Goal: Communication & Community: Answer question/provide support

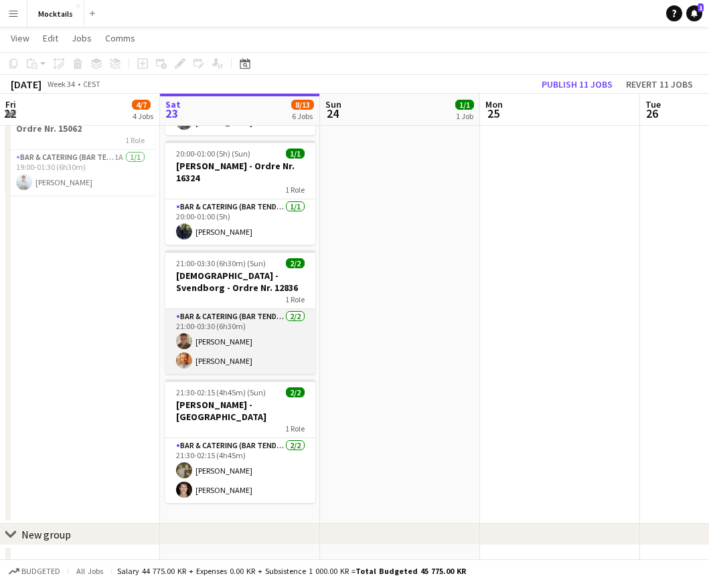
scroll to position [440, 0]
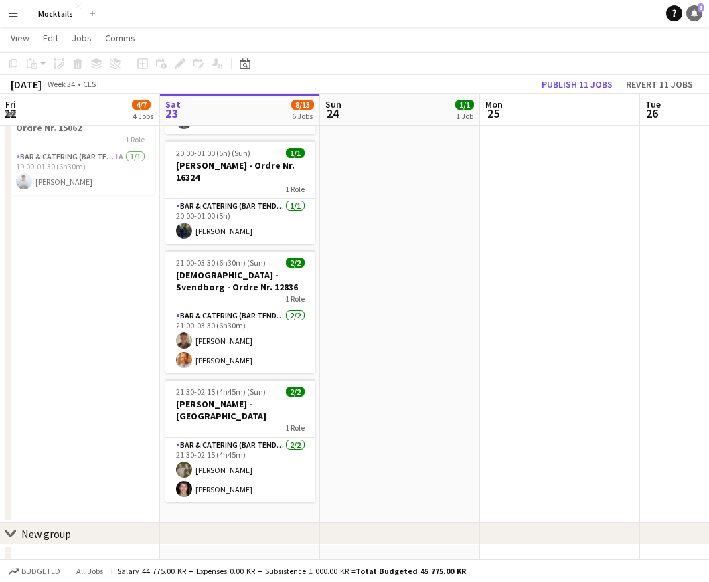
click at [690, 14] on icon "Notifications" at bounding box center [694, 13] width 8 height 8
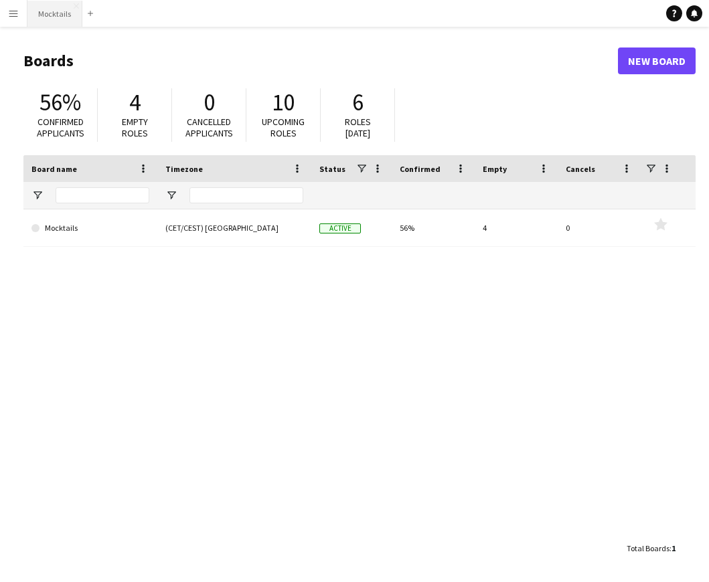
click at [49, 17] on button "Mocktails Close" at bounding box center [54, 14] width 55 height 26
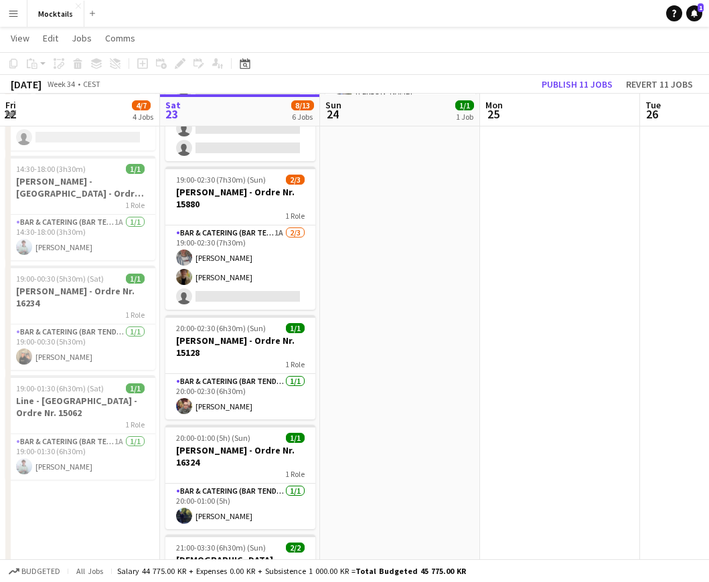
scroll to position [156, 0]
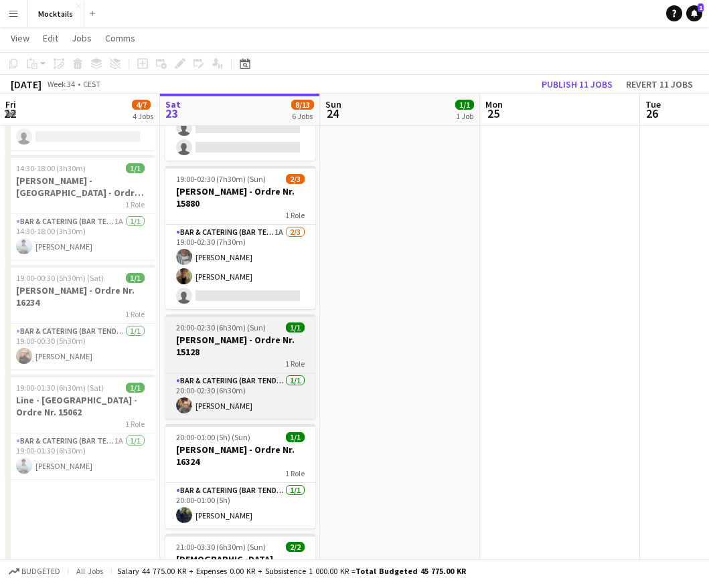
click at [232, 344] on h3 "[PERSON_NAME] - Ordre Nr. 15128" at bounding box center [240, 346] width 150 height 24
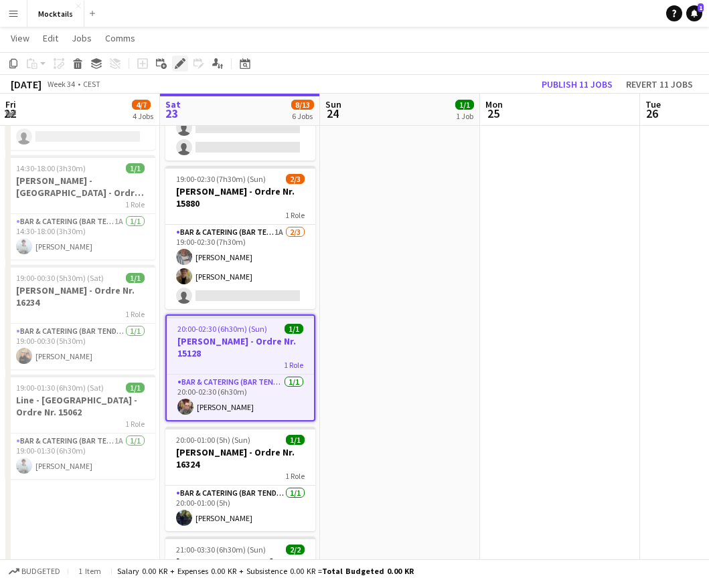
click at [179, 64] on icon at bounding box center [179, 63] width 7 height 7
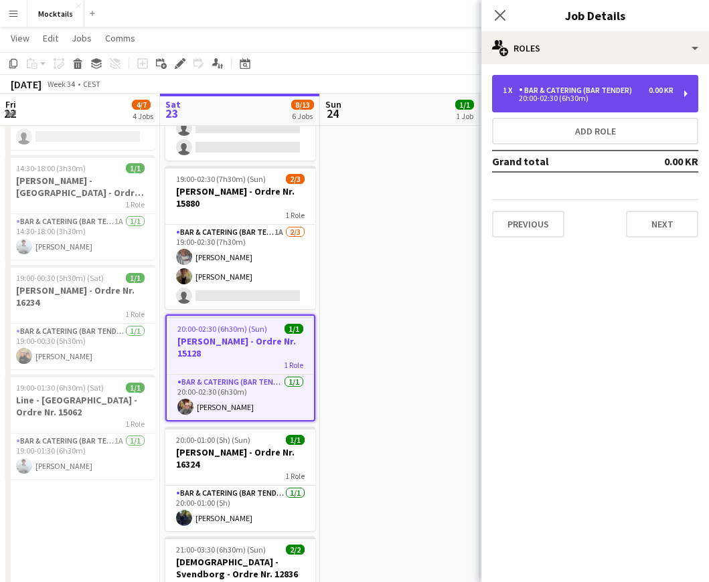
click at [612, 92] on div "Bar & Catering (Bar Tender)" at bounding box center [578, 90] width 118 height 9
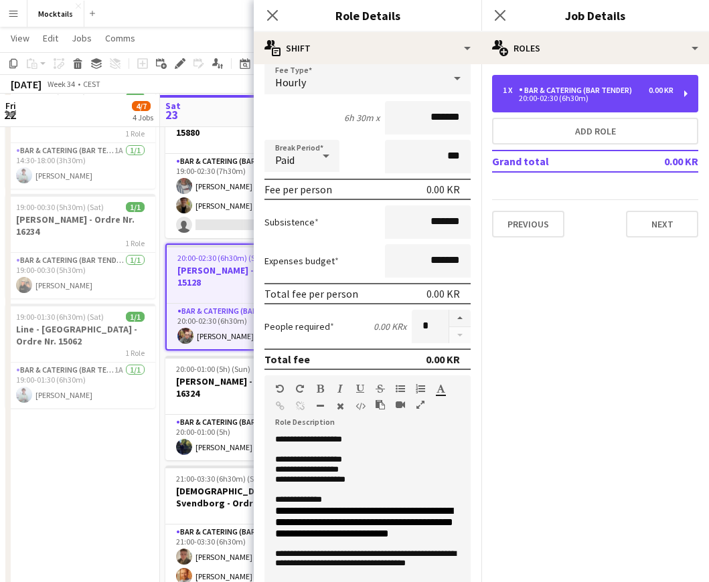
scroll to position [228, 0]
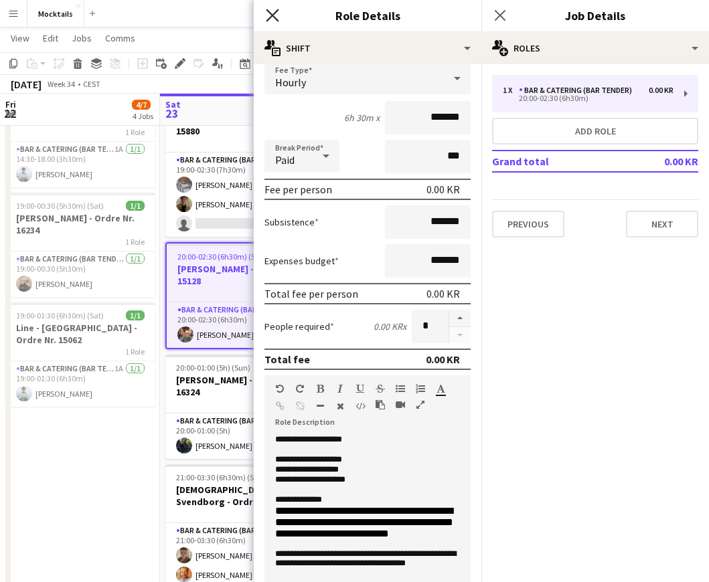
click at [274, 13] on icon at bounding box center [272, 15] width 13 height 13
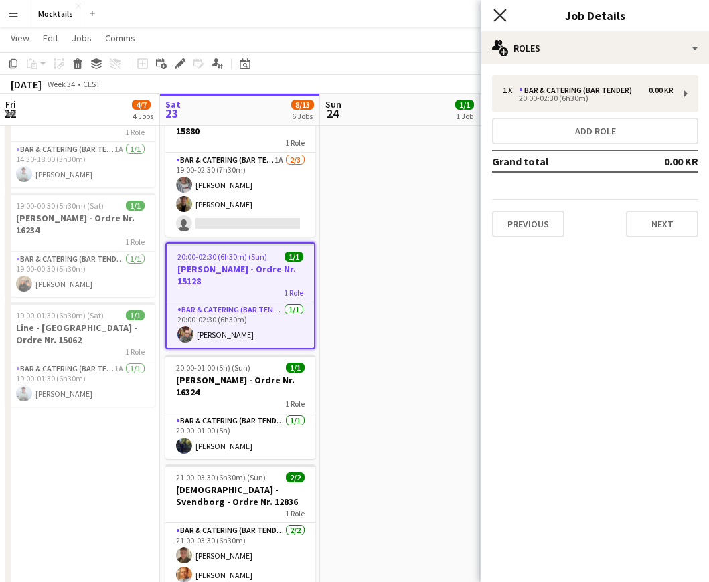
click at [499, 13] on icon "Close pop-in" at bounding box center [499, 15] width 13 height 13
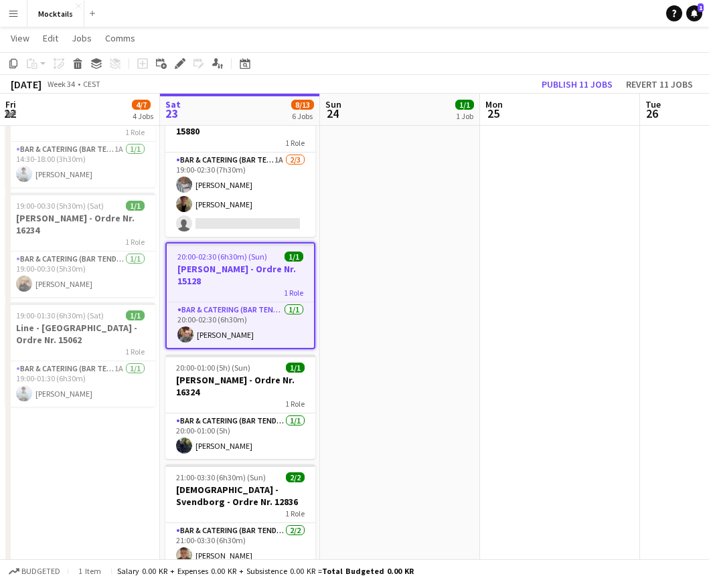
click at [274, 286] on h3 "[PERSON_NAME] - Ordre Nr. 15128" at bounding box center [240, 275] width 147 height 24
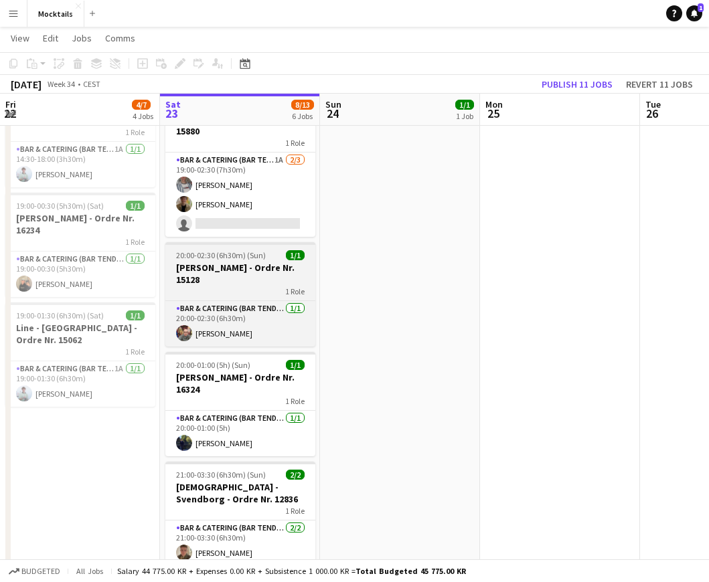
click at [246, 288] on div "1 Role" at bounding box center [240, 291] width 150 height 11
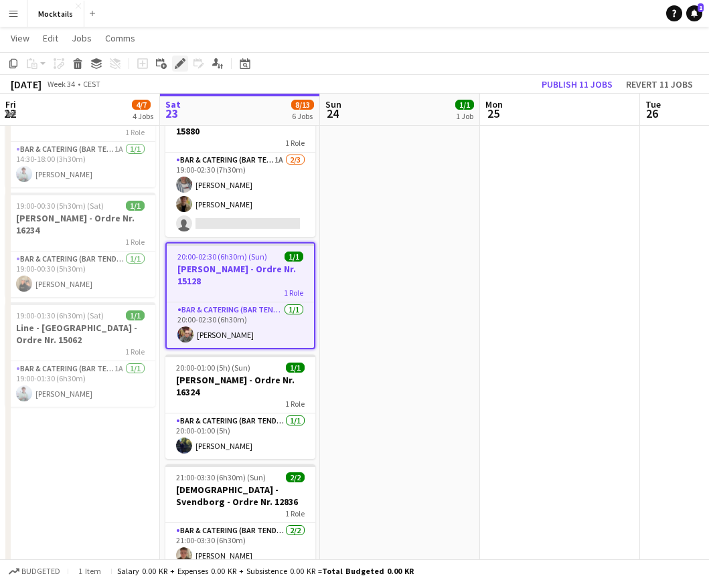
click at [178, 67] on icon at bounding box center [179, 63] width 7 height 7
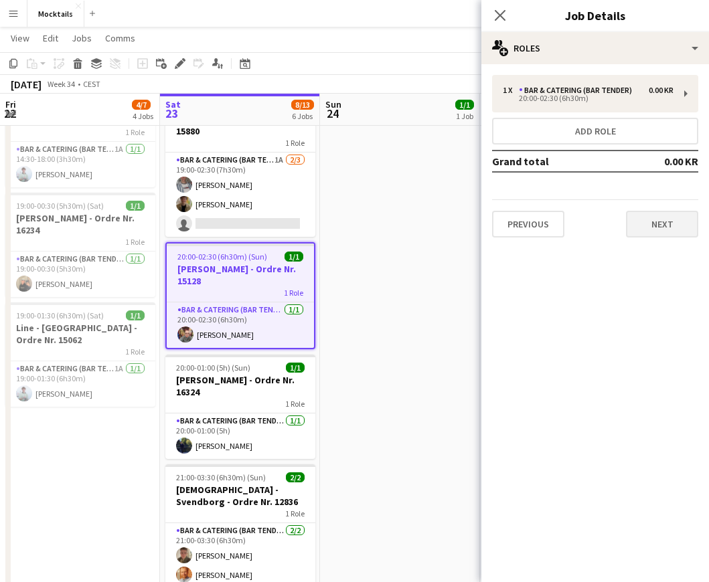
click at [659, 225] on button "Next" at bounding box center [662, 224] width 72 height 27
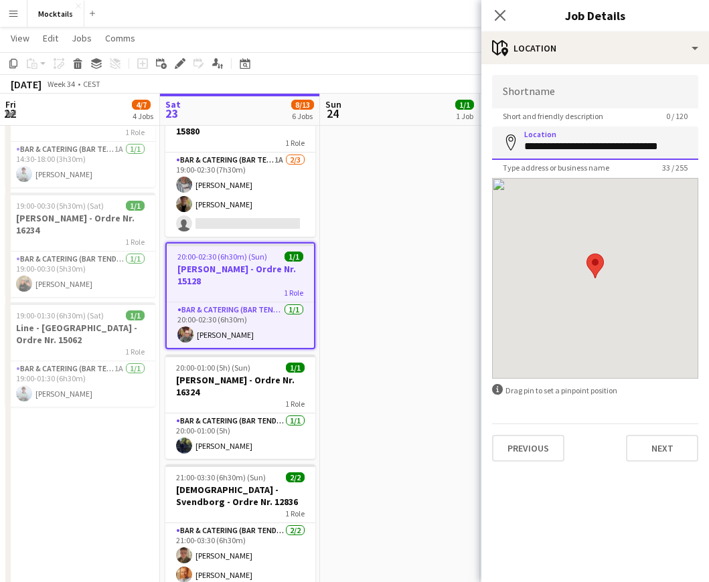
click at [618, 145] on input "**********" at bounding box center [595, 142] width 206 height 33
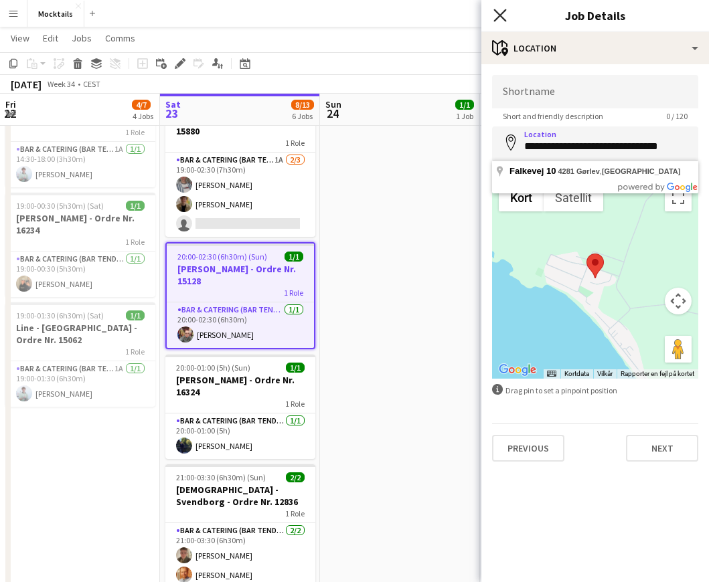
click at [499, 15] on icon at bounding box center [499, 15] width 13 height 13
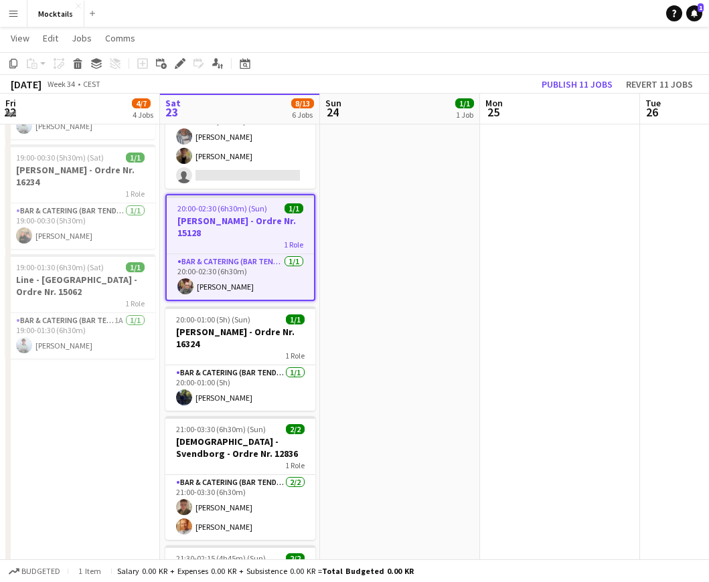
scroll to position [280, 0]
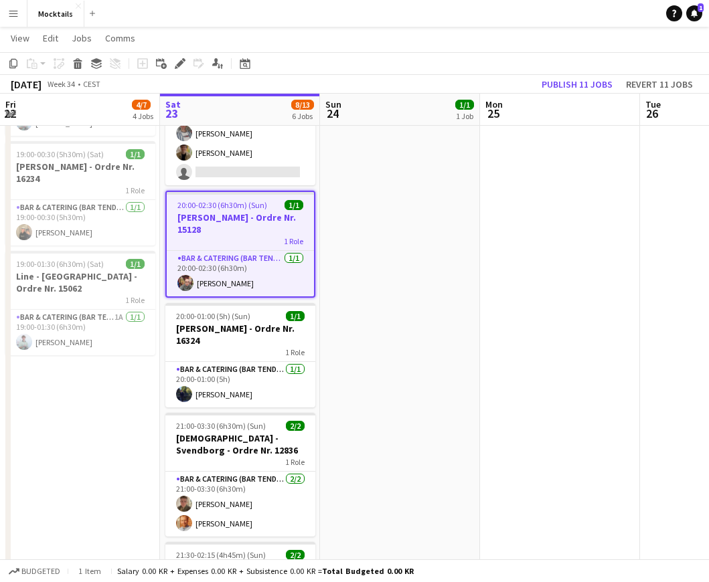
click at [209, 230] on h3 "[PERSON_NAME] - Ordre Nr. 15128" at bounding box center [240, 223] width 147 height 24
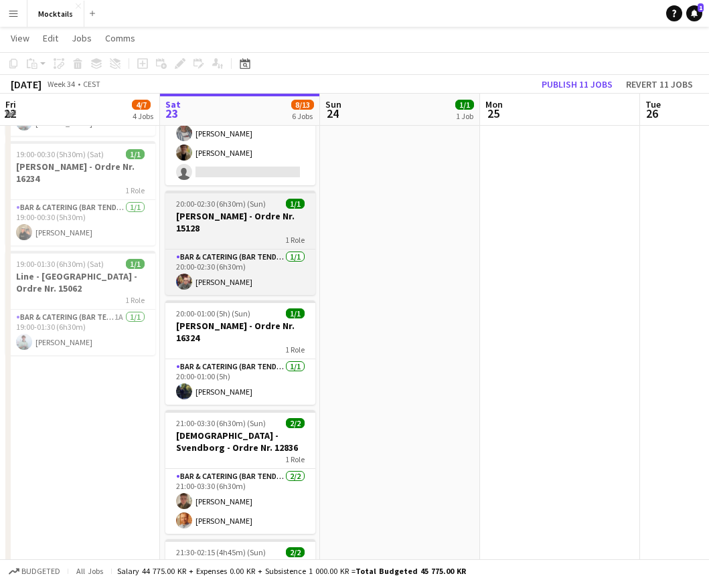
click at [223, 228] on h3 "[PERSON_NAME] - Ordre Nr. 15128" at bounding box center [240, 222] width 150 height 24
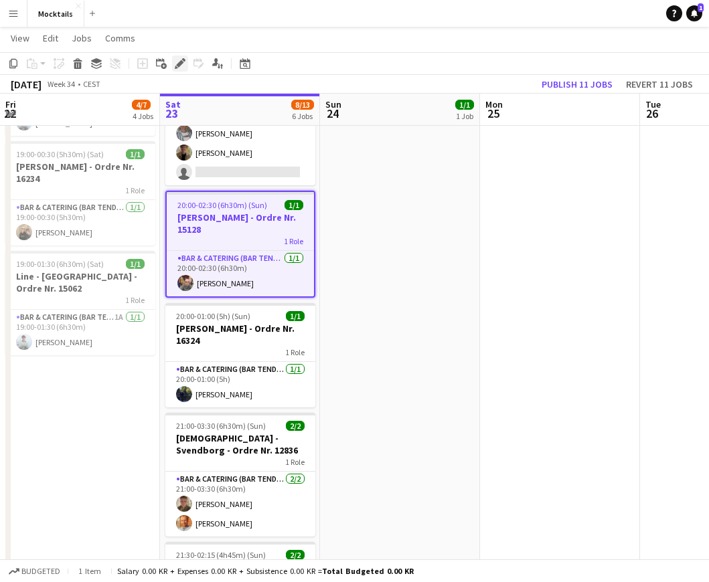
click at [179, 64] on icon at bounding box center [179, 63] width 7 height 7
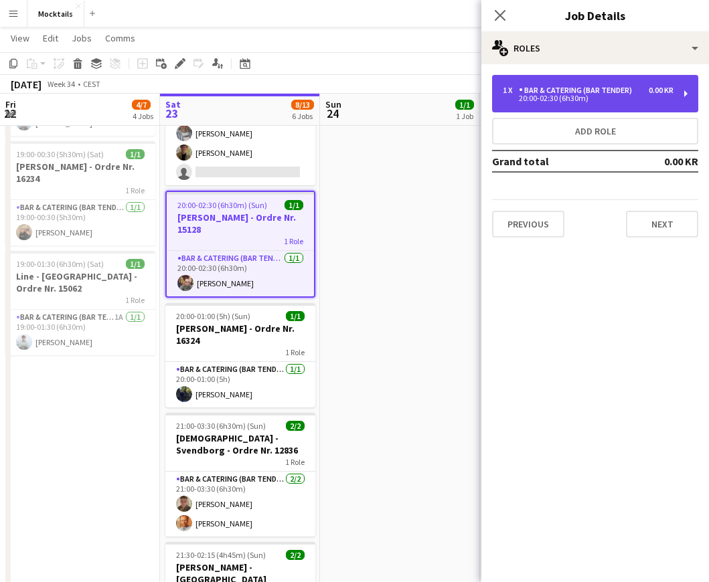
click at [580, 96] on div "20:00-02:30 (6h30m)" at bounding box center [588, 98] width 171 height 7
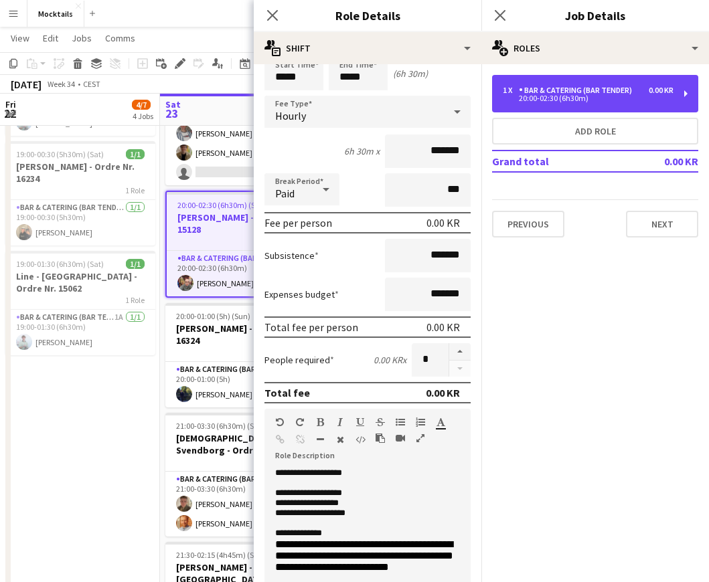
scroll to position [59, 0]
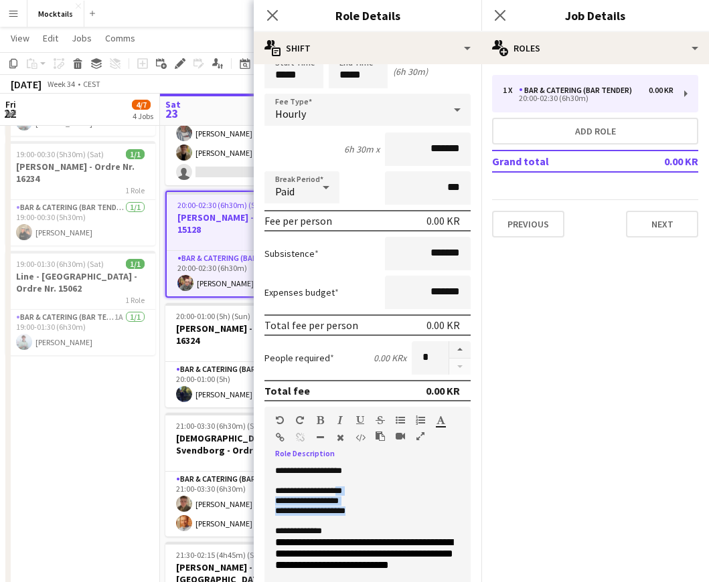
drag, startPoint x: 351, startPoint y: 493, endPoint x: 375, endPoint y: 511, distance: 29.6
click at [375, 511] on div "**********" at bounding box center [367, 546] width 206 height 161
click at [375, 511] on p "**********" at bounding box center [367, 512] width 185 height 10
drag, startPoint x: 351, startPoint y: 495, endPoint x: 370, endPoint y: 510, distance: 23.8
click at [370, 510] on div "**********" at bounding box center [367, 546] width 206 height 161
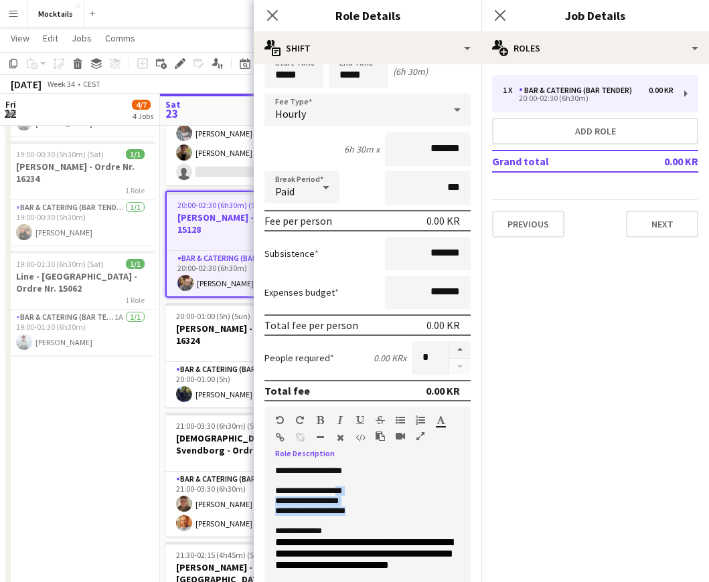
click at [370, 510] on p "**********" at bounding box center [367, 512] width 185 height 10
drag, startPoint x: 314, startPoint y: 515, endPoint x: 375, endPoint y: 515, distance: 60.2
click at [375, 515] on p "**********" at bounding box center [367, 512] width 185 height 10
drag, startPoint x: 349, startPoint y: 490, endPoint x: 374, endPoint y: 508, distance: 30.6
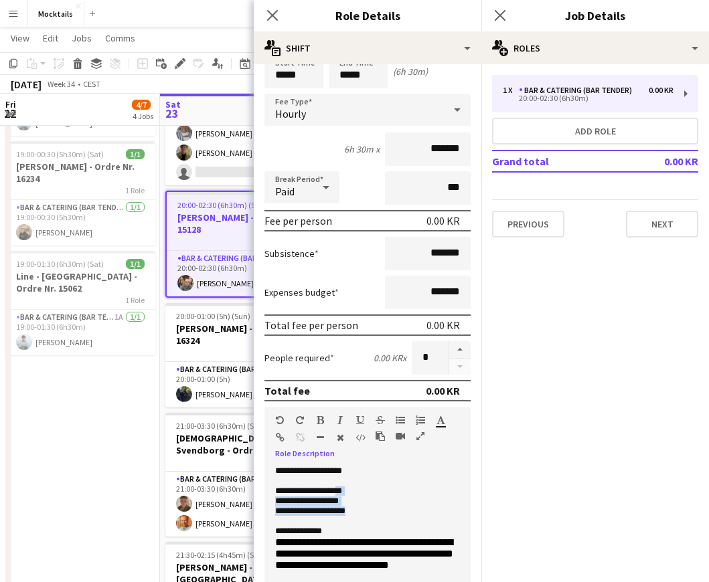
click at [374, 508] on div "**********" at bounding box center [367, 546] width 206 height 161
click at [374, 508] on p "**********" at bounding box center [367, 512] width 185 height 10
drag, startPoint x: 312, startPoint y: 513, endPoint x: 381, endPoint y: 513, distance: 68.9
click at [381, 513] on p "**********" at bounding box center [367, 512] width 185 height 10
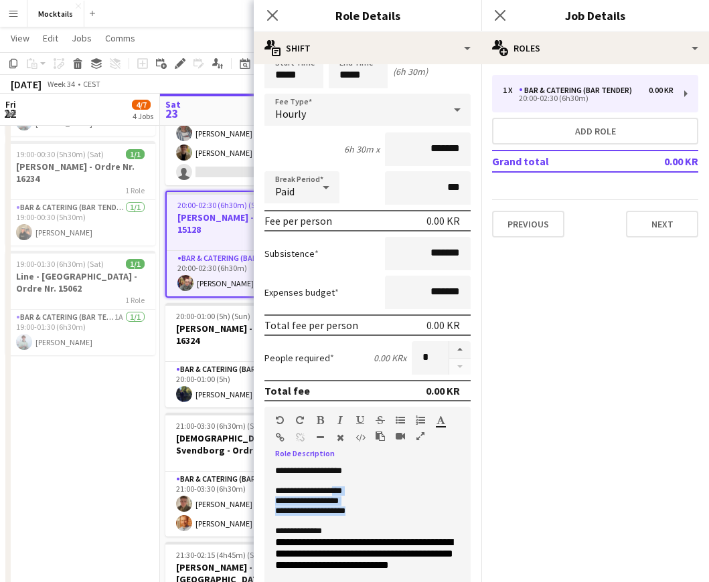
drag, startPoint x: 346, startPoint y: 492, endPoint x: 378, endPoint y: 508, distance: 35.9
click at [378, 508] on div "**********" at bounding box center [367, 546] width 206 height 161
click at [378, 508] on p "**********" at bounding box center [367, 512] width 185 height 10
click at [274, 11] on icon "Close pop-in" at bounding box center [272, 15] width 13 height 13
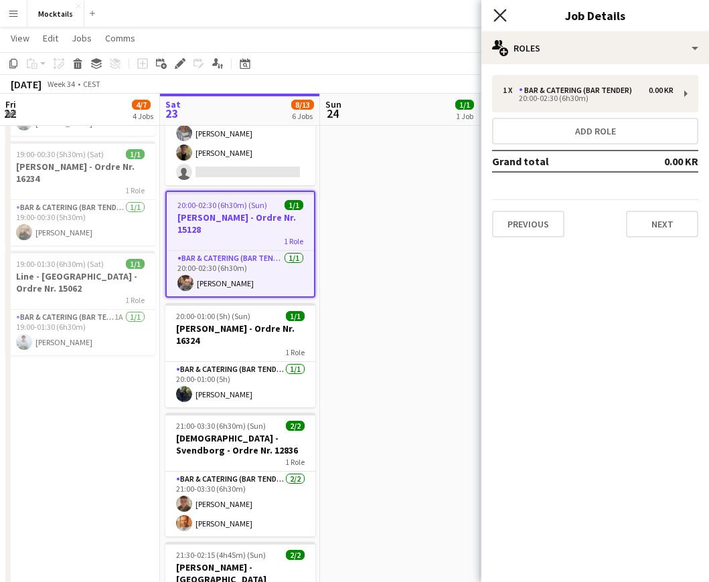
click at [497, 11] on icon "Close pop-in" at bounding box center [499, 15] width 13 height 13
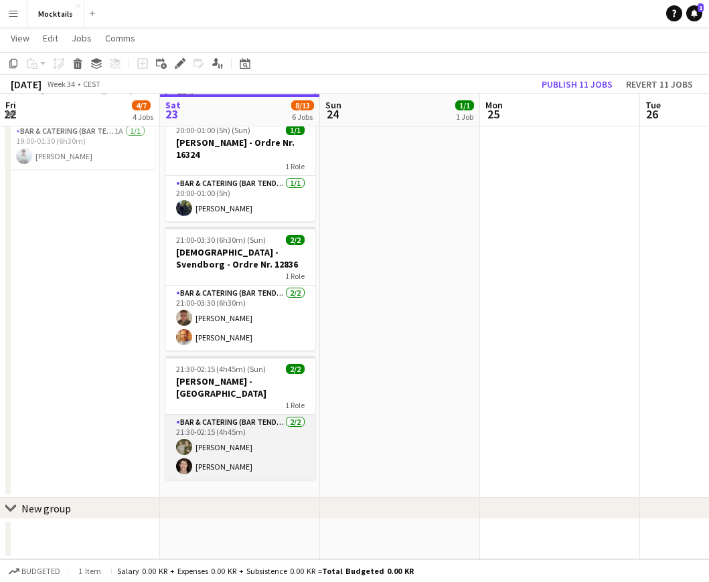
scroll to position [466, 0]
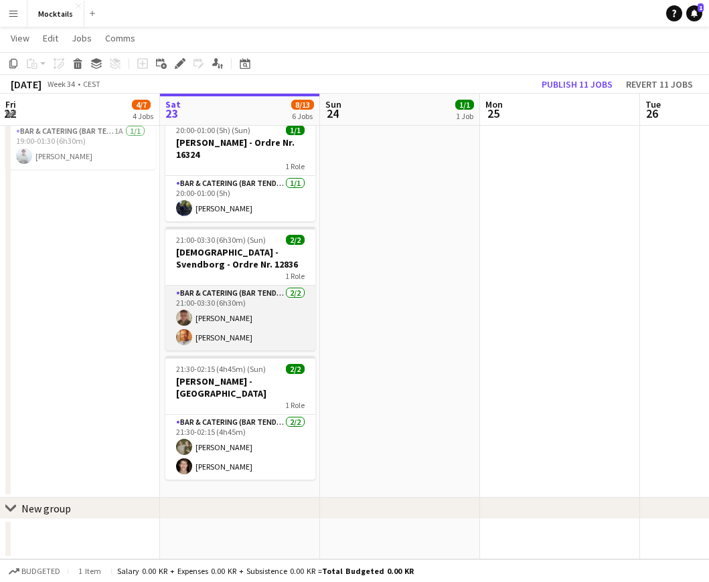
click at [263, 322] on app-card-role "Bar & Catering (Bar Tender) [DATE] 21:00-03:30 (6h30m) [PERSON_NAME] [PERSON_NA…" at bounding box center [240, 318] width 150 height 65
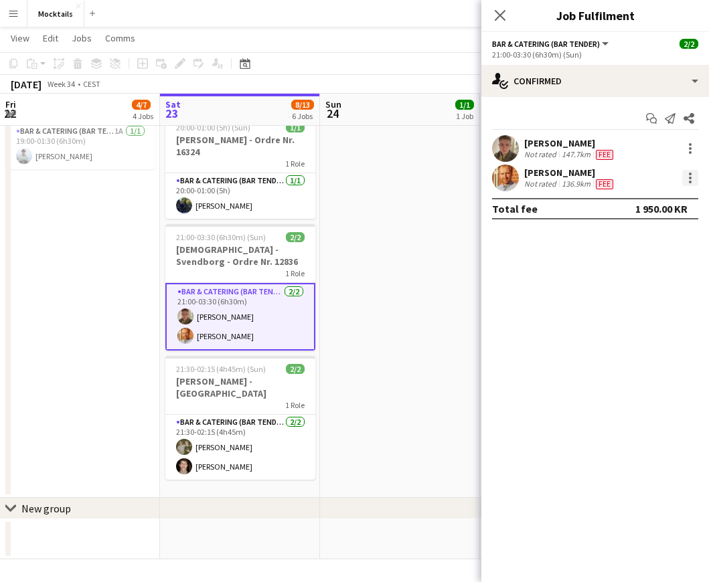
click at [691, 179] on div at bounding box center [690, 178] width 16 height 16
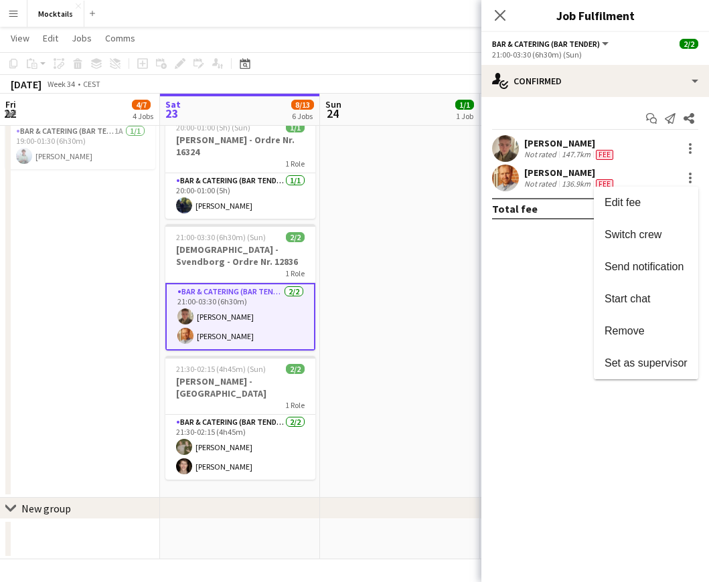
click at [561, 176] on div at bounding box center [354, 291] width 709 height 582
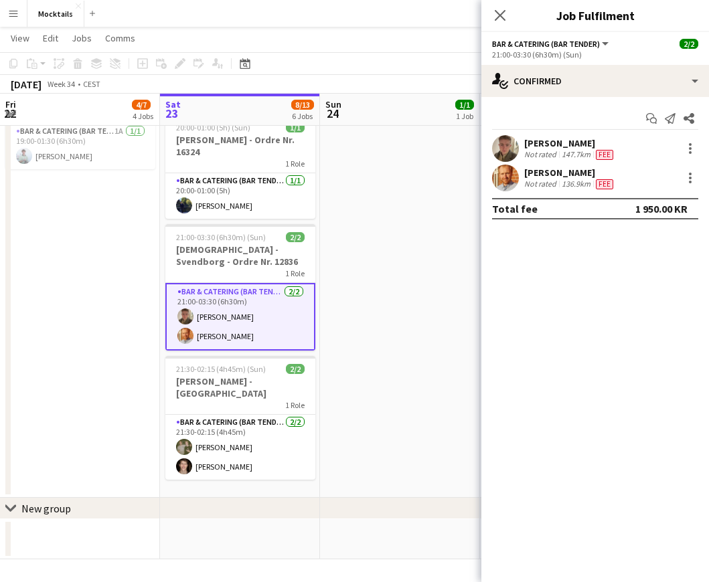
click at [551, 185] on div "Not rated" at bounding box center [541, 184] width 35 height 11
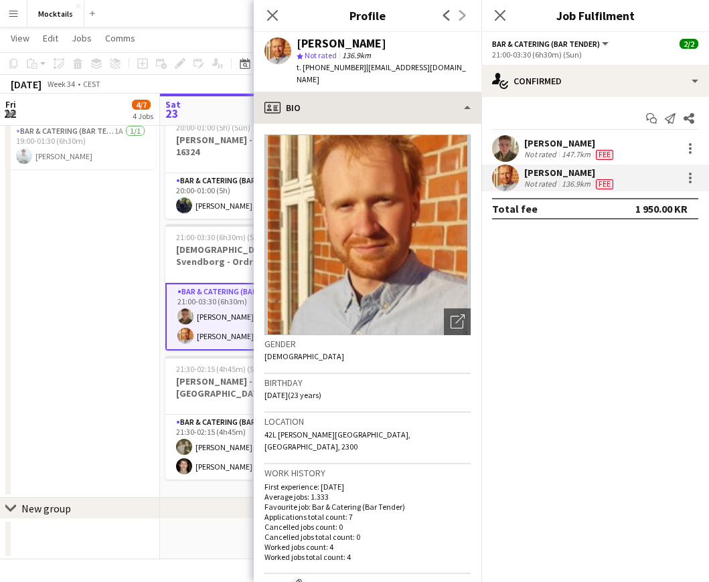
scroll to position [0, 0]
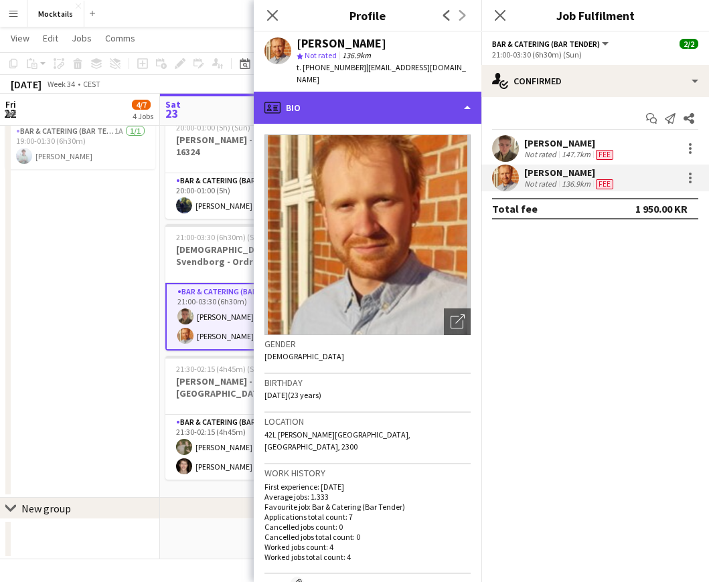
click at [431, 95] on div "profile Bio" at bounding box center [368, 108] width 228 height 32
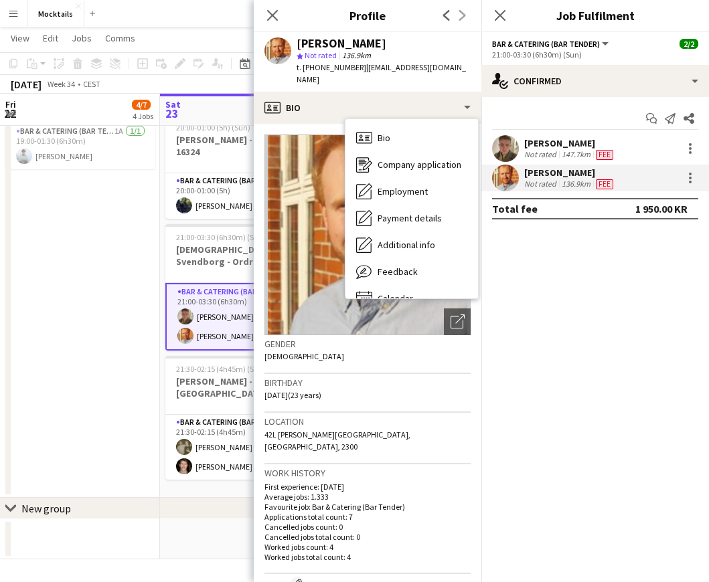
click at [329, 64] on span "t. [PHONE_NUMBER]" at bounding box center [331, 67] width 70 height 10
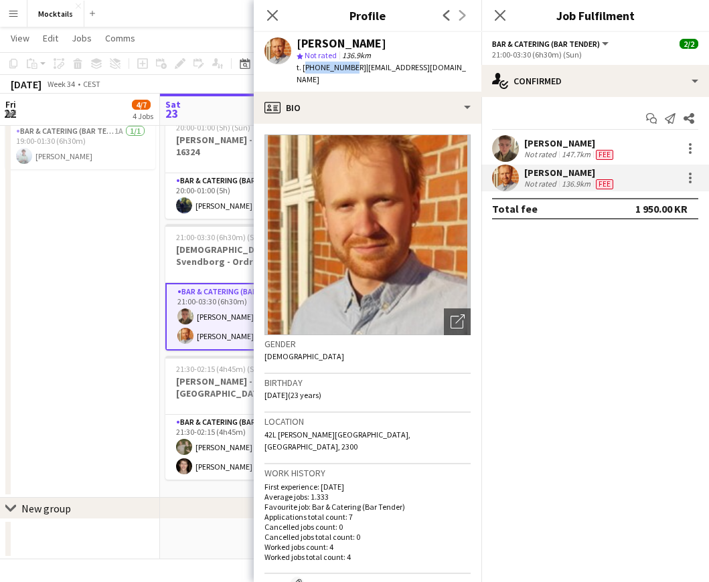
drag, startPoint x: 302, startPoint y: 66, endPoint x: 346, endPoint y: 66, distance: 43.5
click at [346, 66] on span "t. [PHONE_NUMBER]" at bounding box center [331, 67] width 70 height 10
copy span "[PHONE_NUMBER]"
click at [274, 22] on app-icon "Close pop-in" at bounding box center [272, 15] width 19 height 19
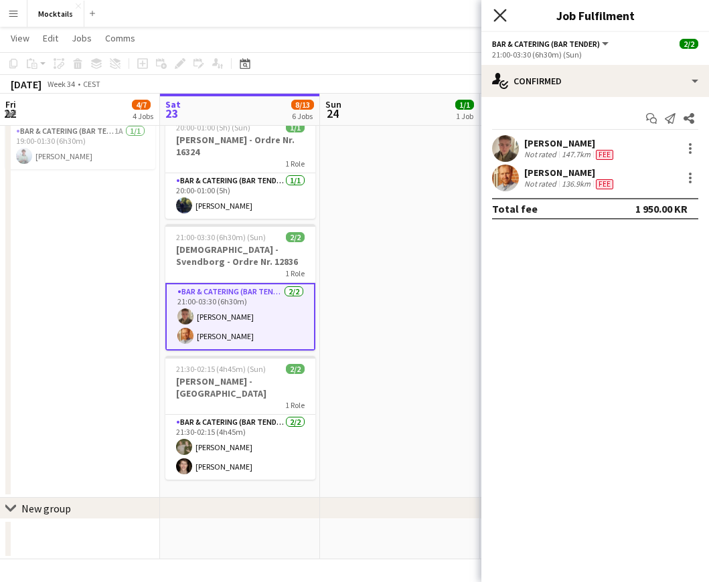
click at [503, 19] on icon at bounding box center [499, 15] width 13 height 13
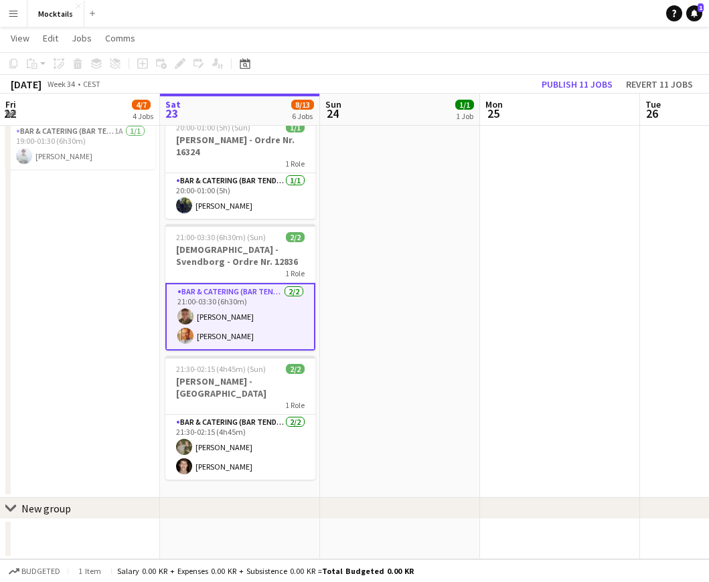
click at [357, 315] on app-date-cell "18:00-23:30 (5h30m) 1/1 [PERSON_NAME] - København - Ordre Nr. 14995 1 Role Bar …" at bounding box center [400, 91] width 160 height 814
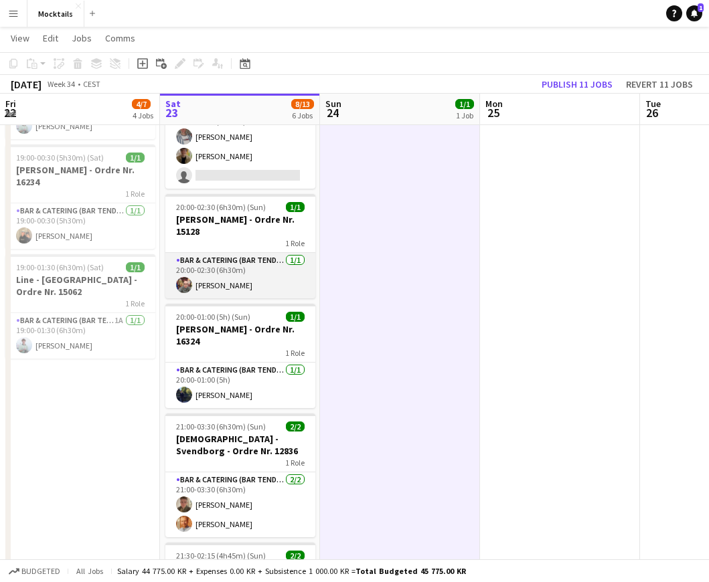
scroll to position [254, 0]
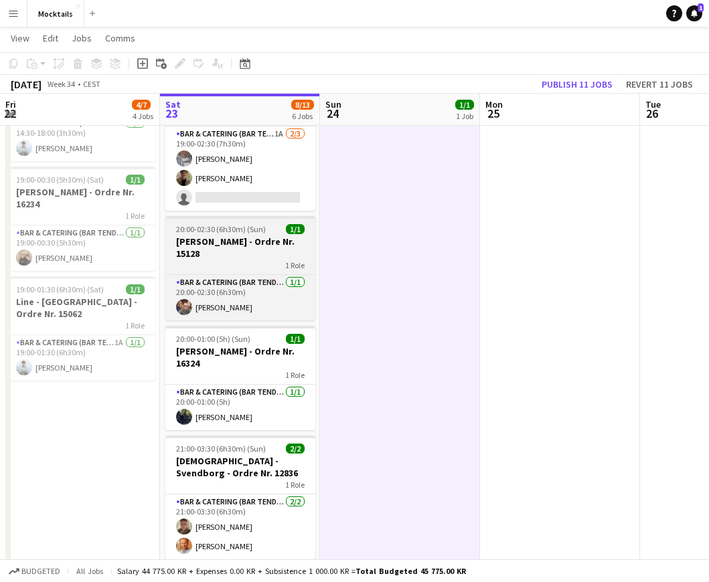
click at [233, 260] on div "1 Role" at bounding box center [240, 265] width 150 height 11
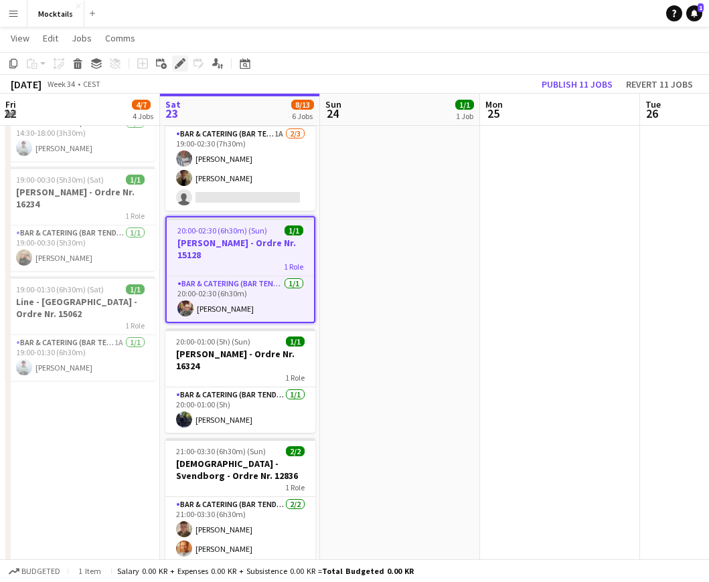
click at [179, 64] on icon at bounding box center [179, 63] width 7 height 7
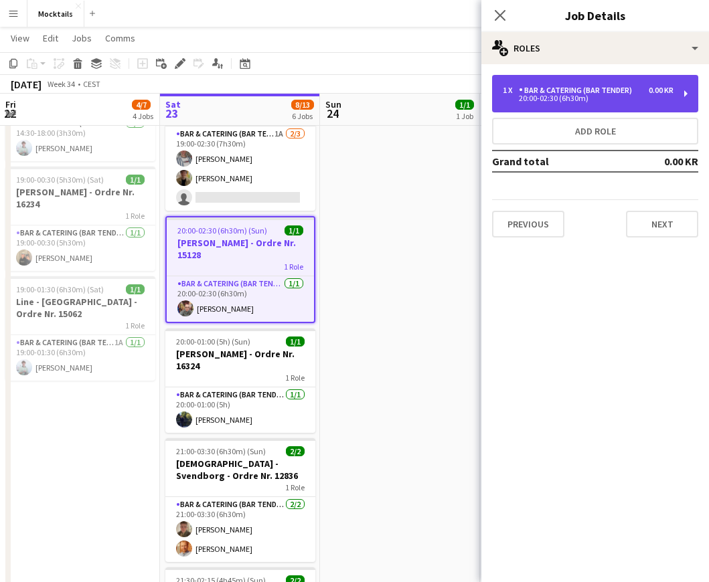
click at [589, 94] on div "Bar & Catering (Bar Tender)" at bounding box center [578, 90] width 118 height 9
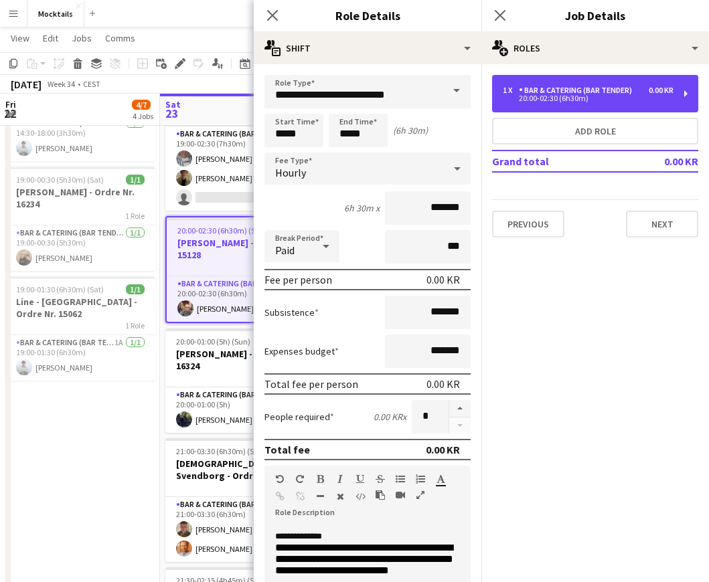
scroll to position [55, 0]
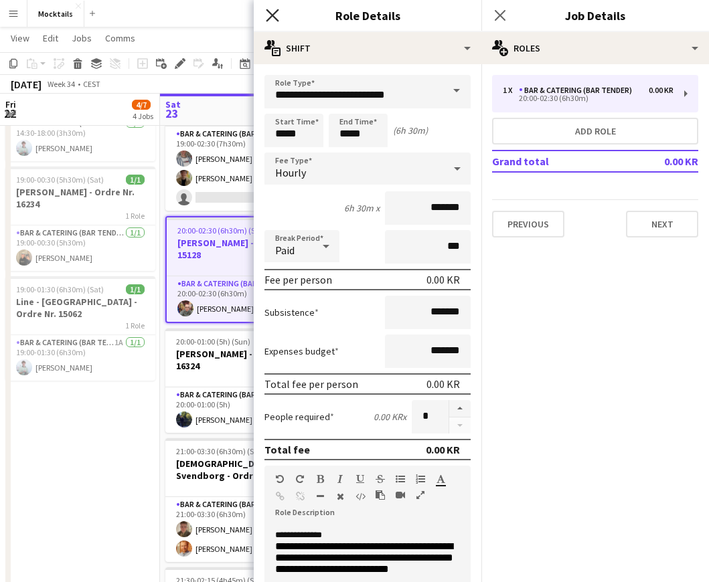
click at [270, 18] on icon at bounding box center [272, 15] width 13 height 13
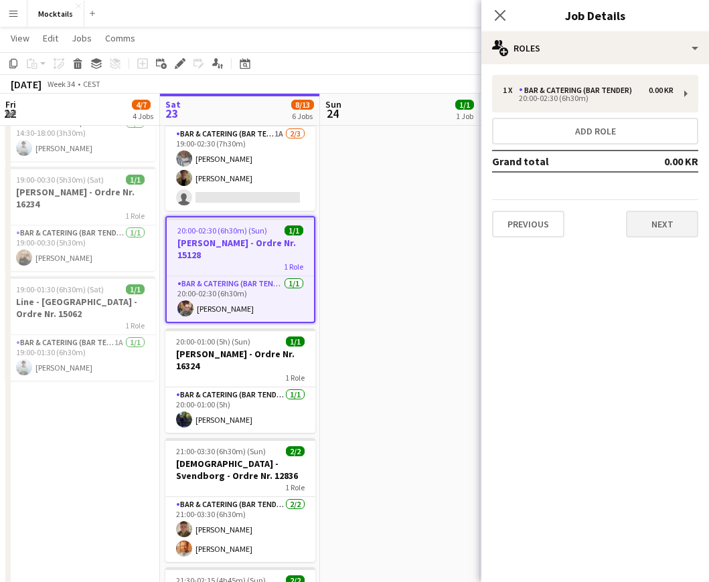
click at [679, 221] on button "Next" at bounding box center [662, 224] width 72 height 27
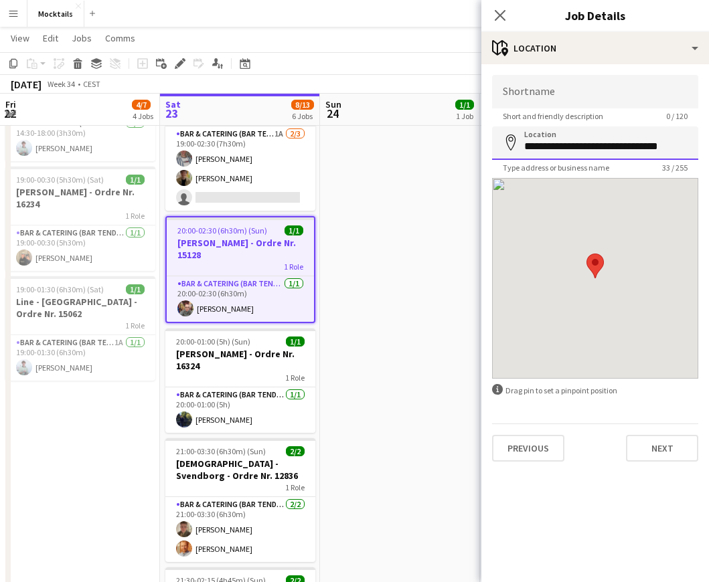
click at [594, 155] on input "**********" at bounding box center [595, 142] width 206 height 33
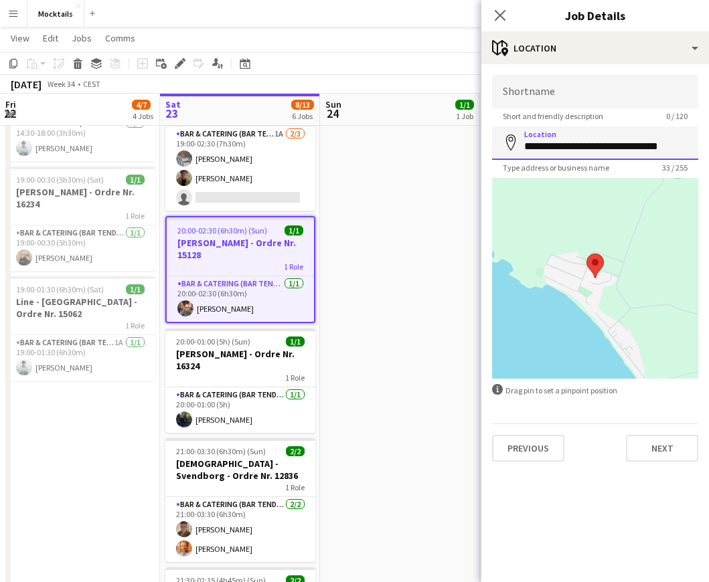
click at [594, 155] on input "**********" at bounding box center [595, 142] width 206 height 33
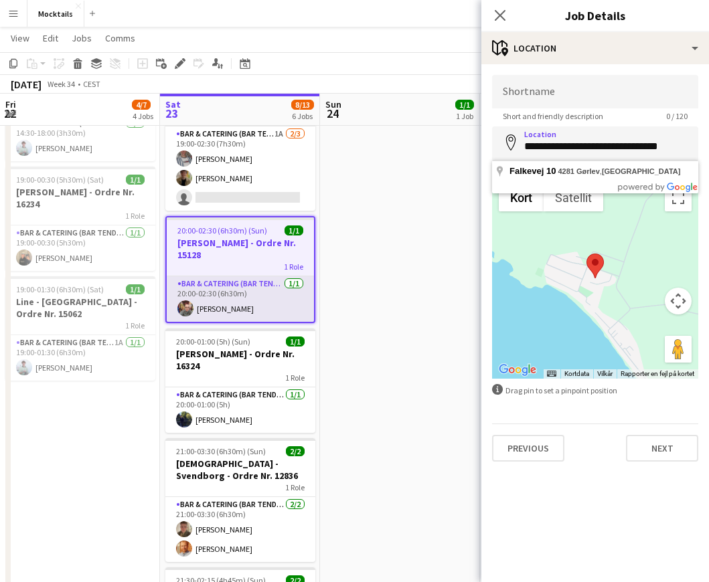
click at [213, 307] on app-card-role "Bar & Catering (Bar Tender) [DATE] 20:00-02:30 (6h30m) [PERSON_NAME]" at bounding box center [240, 299] width 147 height 46
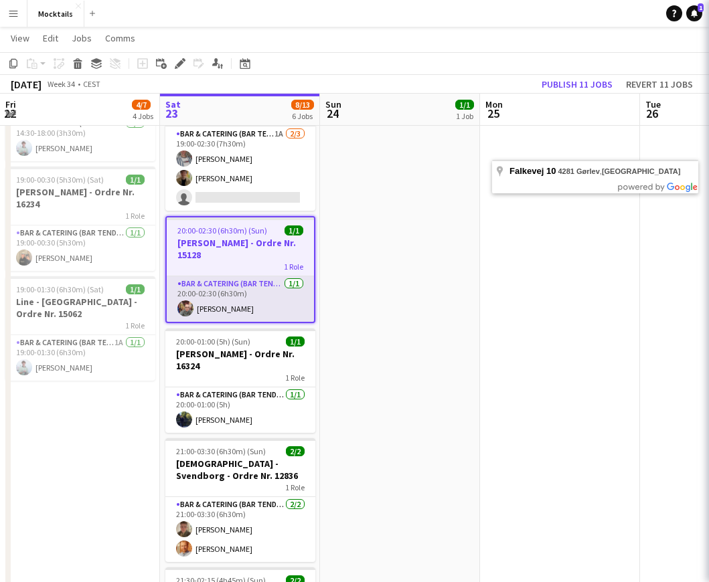
scroll to position [0, 319]
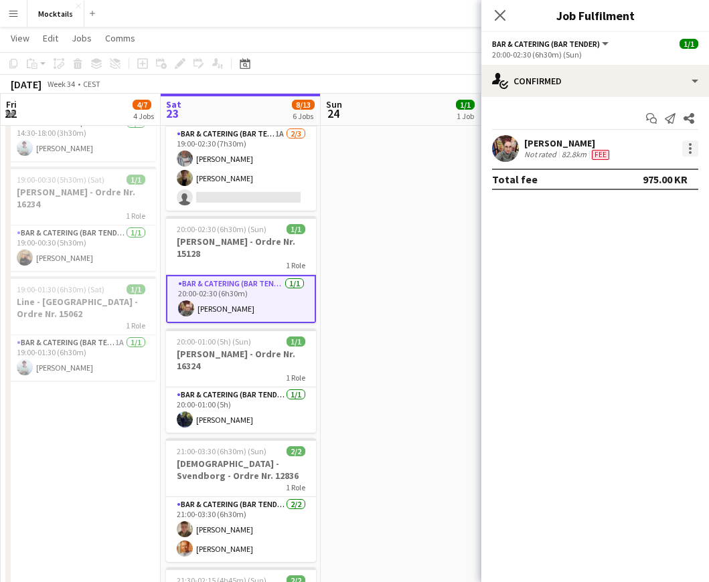
click at [689, 152] on div at bounding box center [690, 152] width 3 height 3
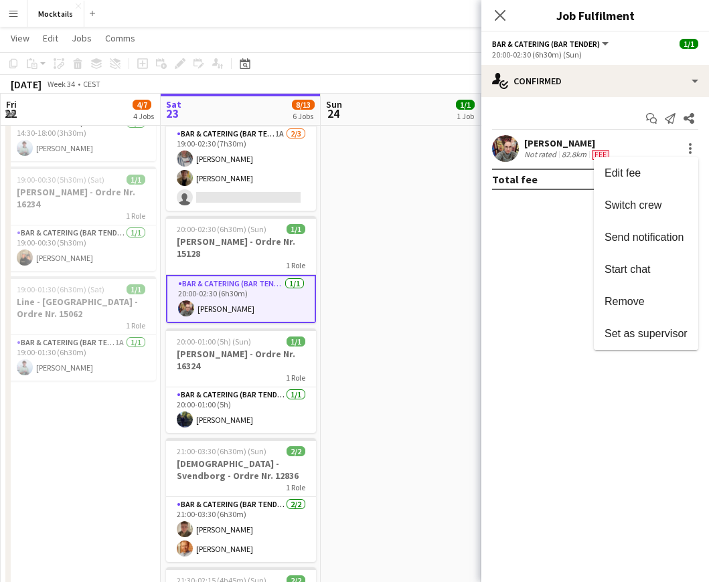
click at [525, 149] on div at bounding box center [354, 291] width 709 height 582
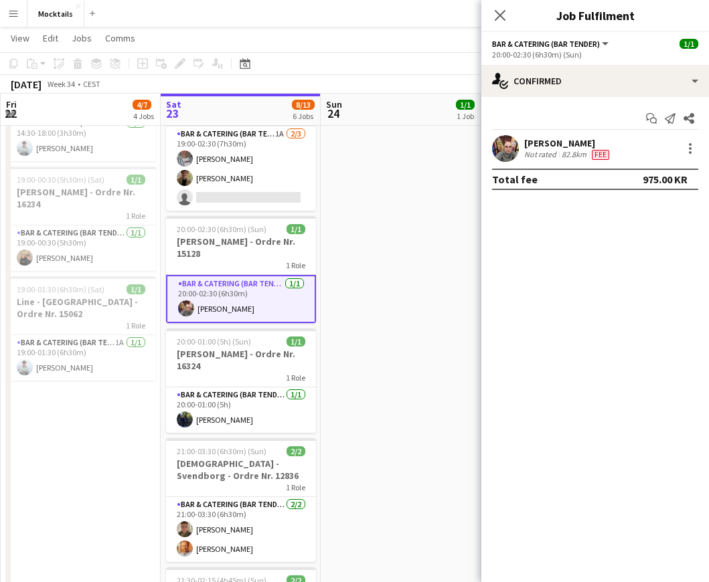
click at [557, 147] on div "[PERSON_NAME]" at bounding box center [568, 143] width 88 height 12
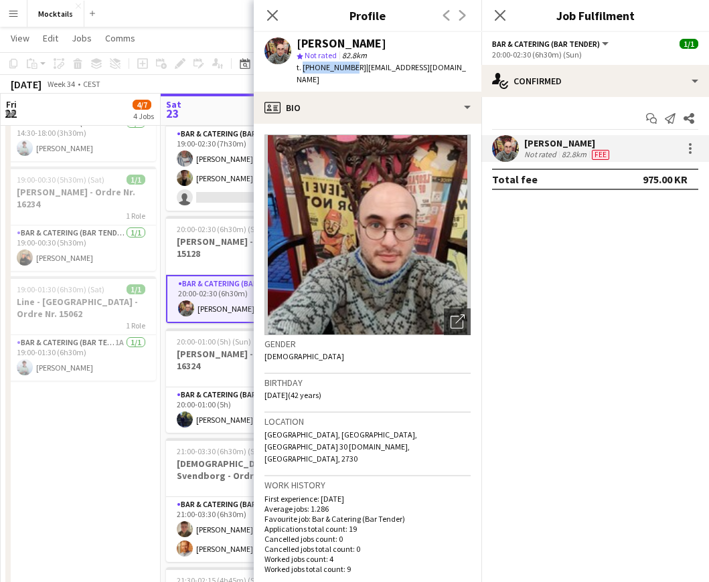
drag, startPoint x: 301, startPoint y: 67, endPoint x: 345, endPoint y: 66, distance: 44.2
click at [345, 66] on span "t. [PHONE_NUMBER]" at bounding box center [331, 67] width 70 height 10
copy span "[PHONE_NUMBER]"
click at [116, 449] on app-date-cell "08:00-07:00 (23h) (Sat) 1/4 Lager job og kørsel 1 Role Bar & Catering (Bar Tend…" at bounding box center [81, 303] width 160 height 814
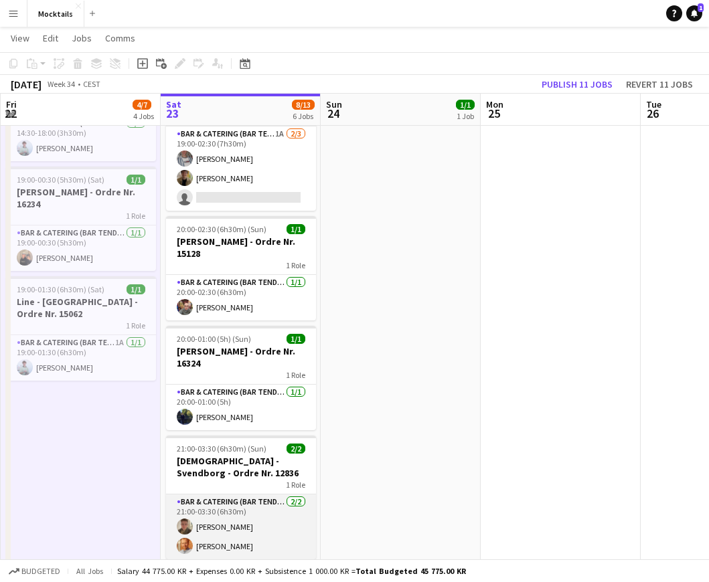
click at [253, 539] on app-card-role "Bar & Catering (Bar Tender) [DATE] 21:00-03:30 (6h30m) [PERSON_NAME] [PERSON_NA…" at bounding box center [241, 526] width 150 height 65
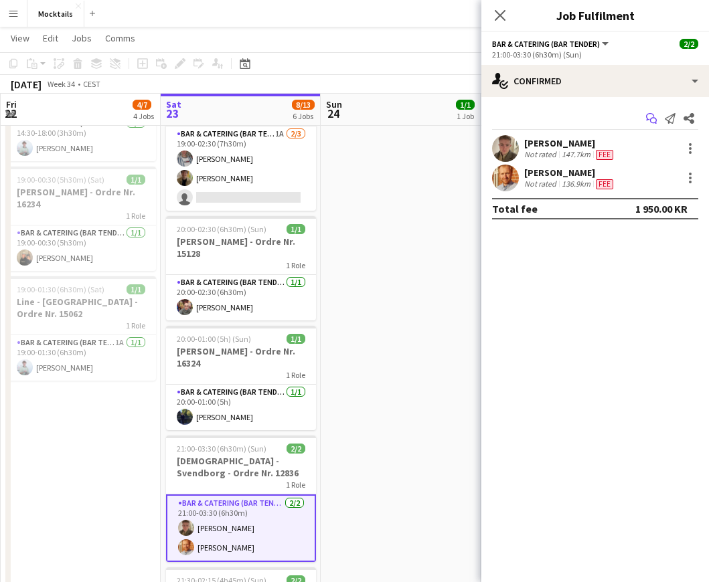
click at [653, 120] on icon "Start chat" at bounding box center [651, 118] width 11 height 11
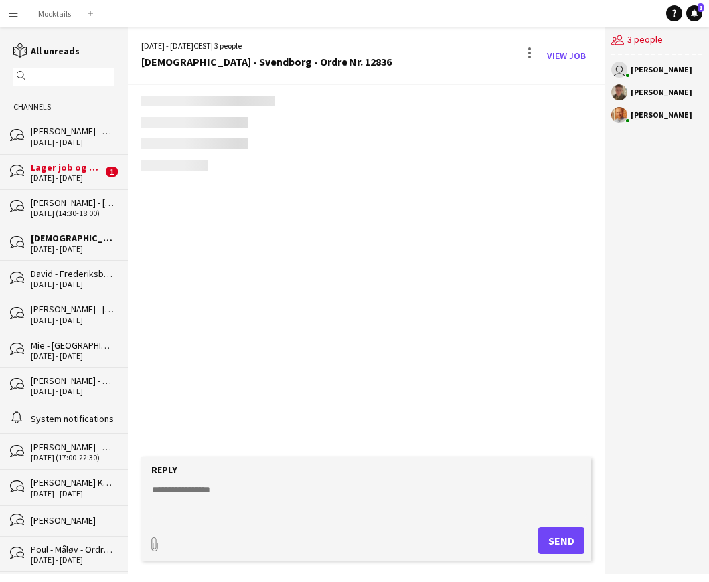
scroll to position [487, 0]
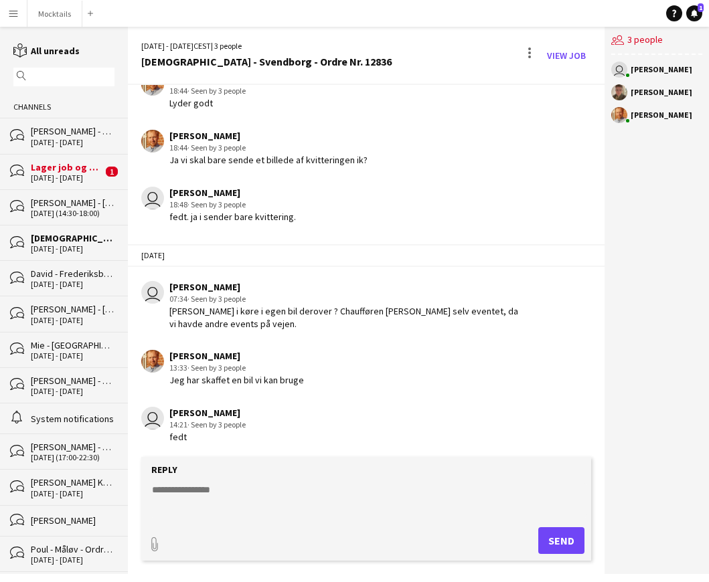
click at [233, 490] on textarea at bounding box center [369, 500] width 436 height 35
paste textarea "**********"
type textarea "**********"
click at [559, 540] on button "Send" at bounding box center [561, 540] width 46 height 27
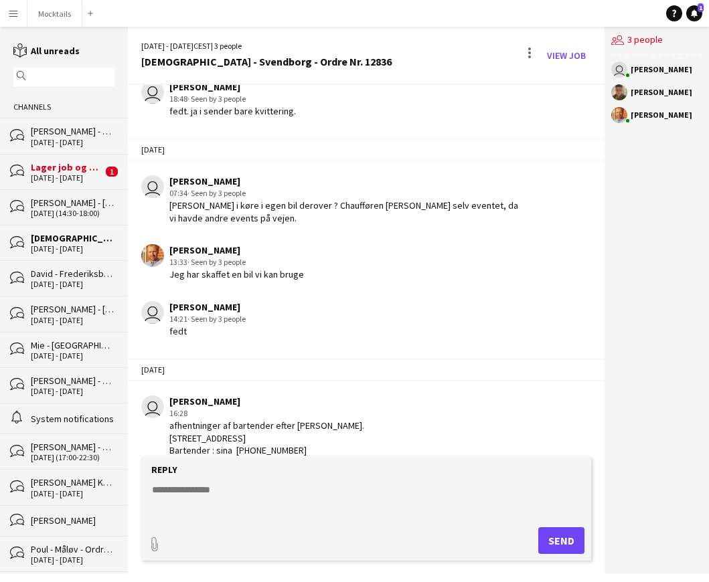
click at [211, 248] on div "[PERSON_NAME]" at bounding box center [236, 250] width 134 height 12
click at [162, 250] on app-user-avatar at bounding box center [152, 255] width 23 height 23
click at [151, 255] on app-user-avatar at bounding box center [152, 255] width 23 height 23
click at [652, 110] on div "[PERSON_NAME]" at bounding box center [656, 115] width 91 height 16
click at [643, 121] on div "[PERSON_NAME]" at bounding box center [656, 115] width 91 height 16
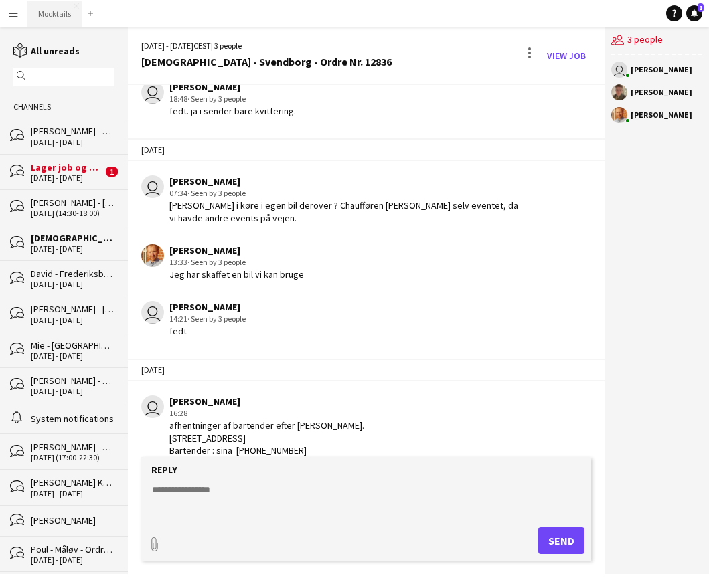
click at [31, 9] on button "Mocktails Close" at bounding box center [54, 14] width 55 height 26
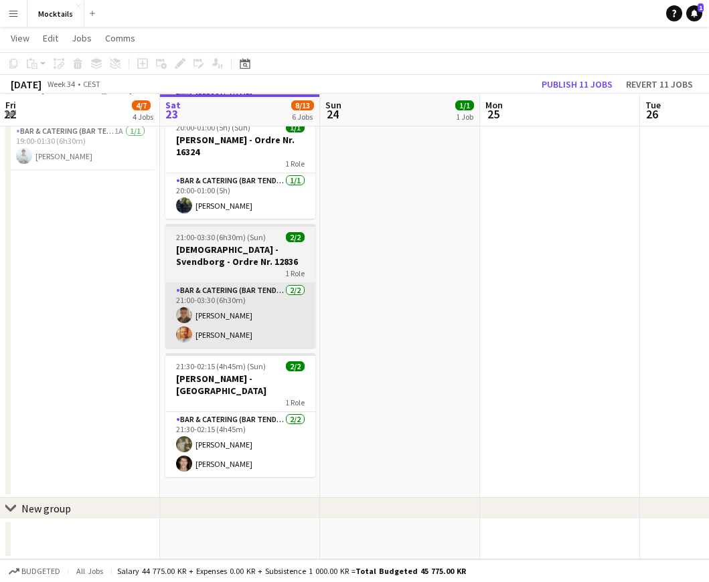
scroll to position [466, 0]
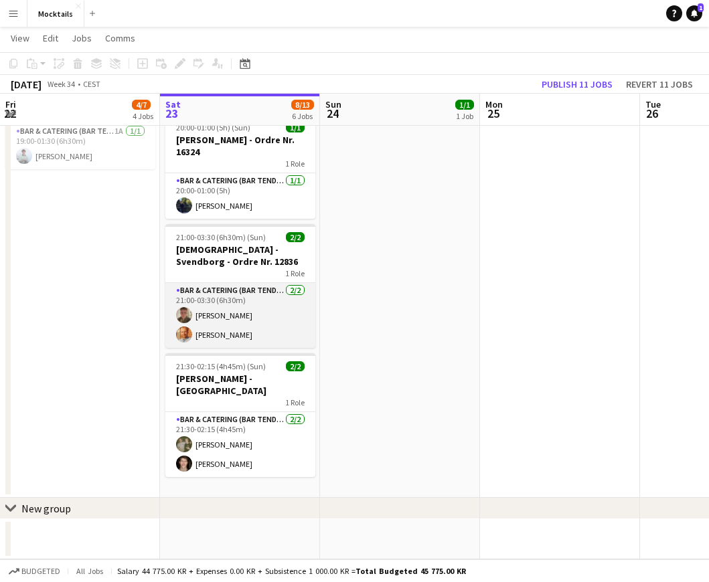
click at [244, 329] on app-card-role "Bar & Catering (Bar Tender) [DATE] 21:00-03:30 (6h30m) [PERSON_NAME] [PERSON_NA…" at bounding box center [240, 315] width 150 height 65
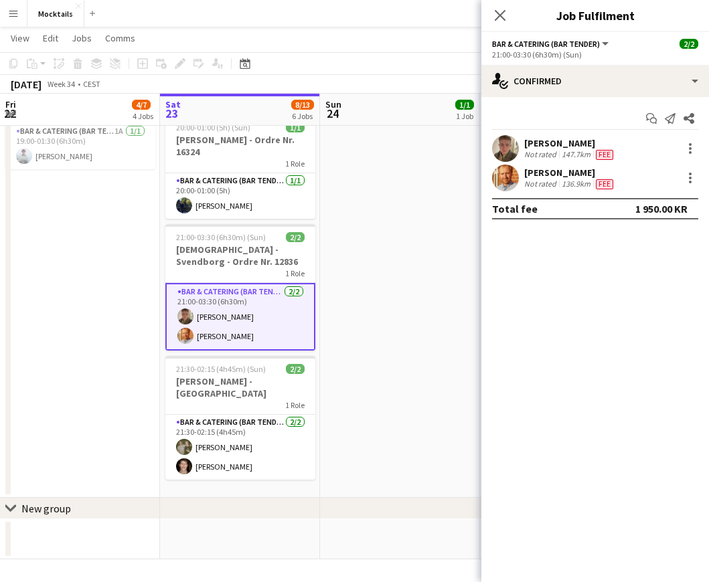
click at [596, 171] on div "[PERSON_NAME]" at bounding box center [570, 173] width 92 height 12
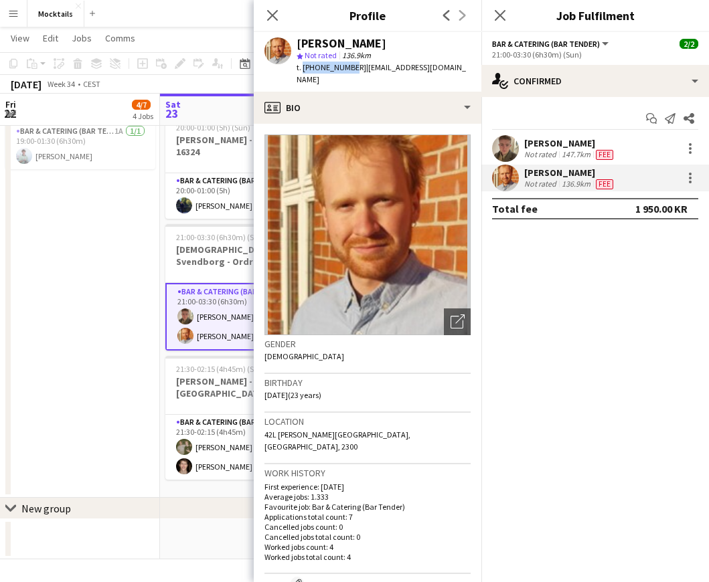
drag, startPoint x: 302, startPoint y: 66, endPoint x: 346, endPoint y: 65, distance: 44.2
click at [346, 65] on span "t. [PHONE_NUMBER]" at bounding box center [331, 67] width 70 height 10
copy span "[PHONE_NUMBER]"
click at [122, 329] on app-date-cell "08:00-07:00 (23h) (Sat) 1/4 Lager job og kørsel 1 Role Bar & Catering (Bar Tend…" at bounding box center [80, 91] width 160 height 814
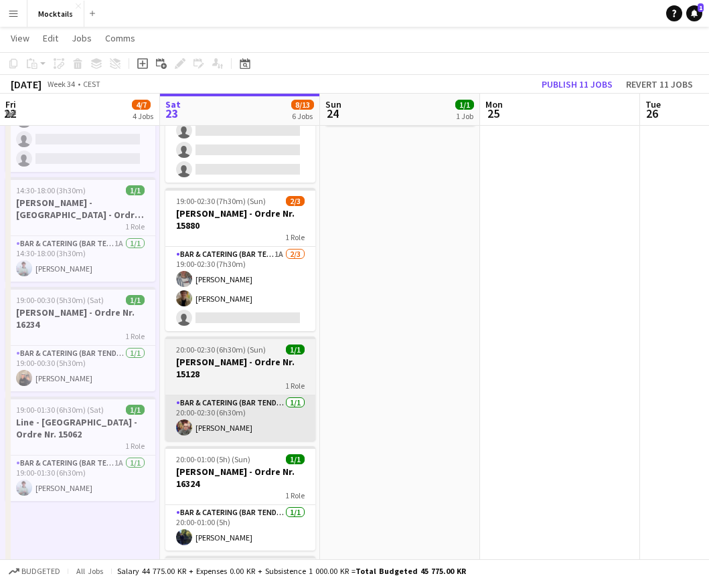
scroll to position [138, 0]
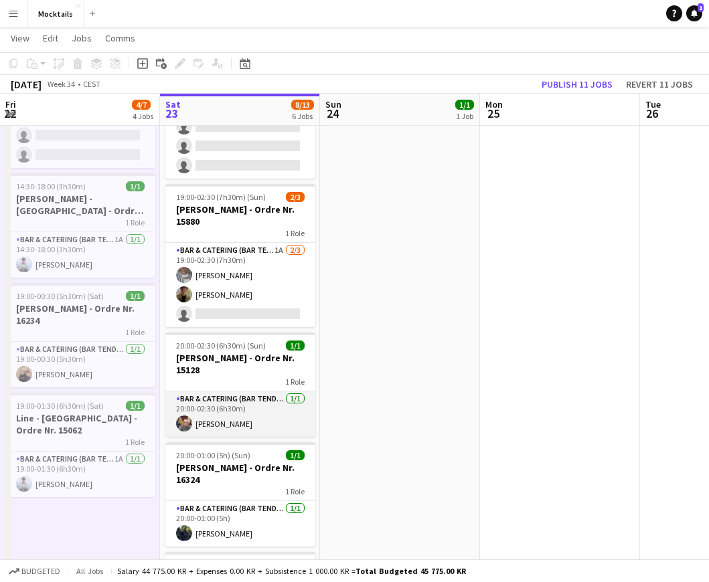
click at [248, 420] on app-card-role "Bar & Catering (Bar Tender) [DATE] 20:00-02:30 (6h30m) [PERSON_NAME]" at bounding box center [240, 414] width 150 height 46
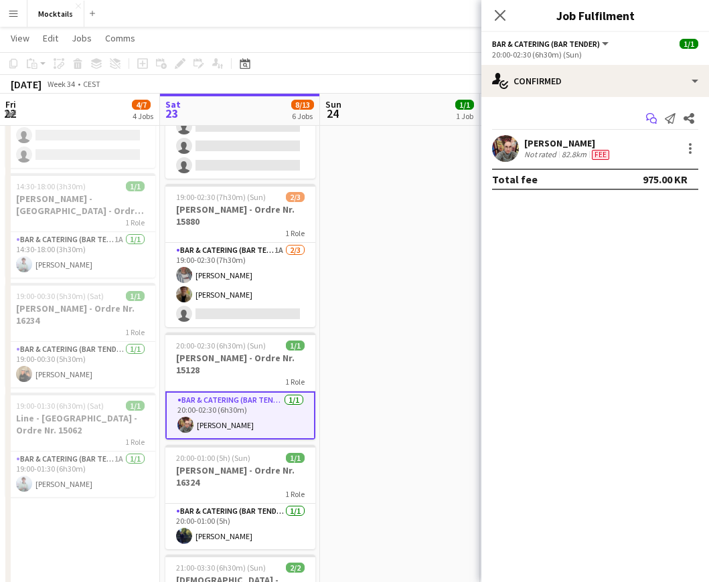
click at [656, 120] on icon at bounding box center [653, 121] width 7 height 7
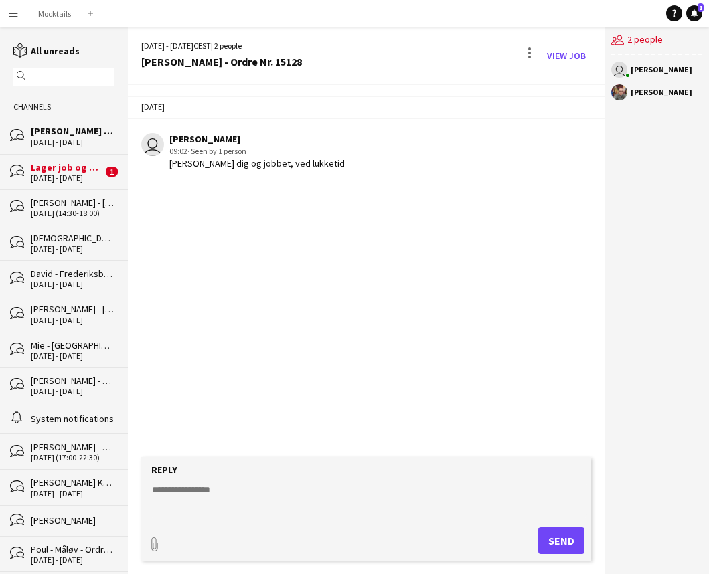
click at [266, 495] on textarea at bounding box center [369, 500] width 436 height 35
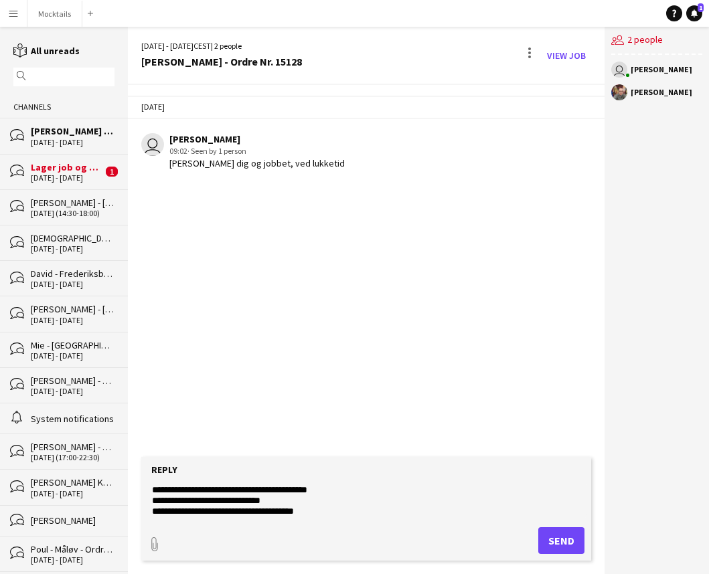
scroll to position [10, 0]
paste textarea "**********"
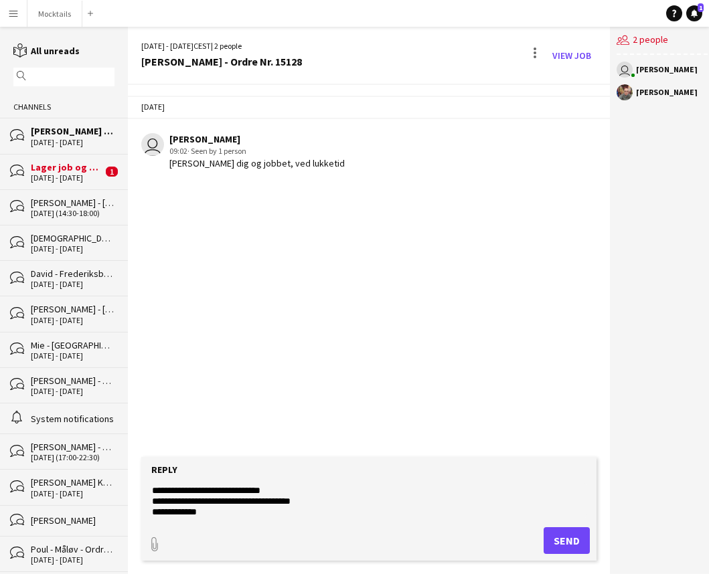
type textarea "**********"
click at [571, 544] on button "Send" at bounding box center [566, 540] width 46 height 27
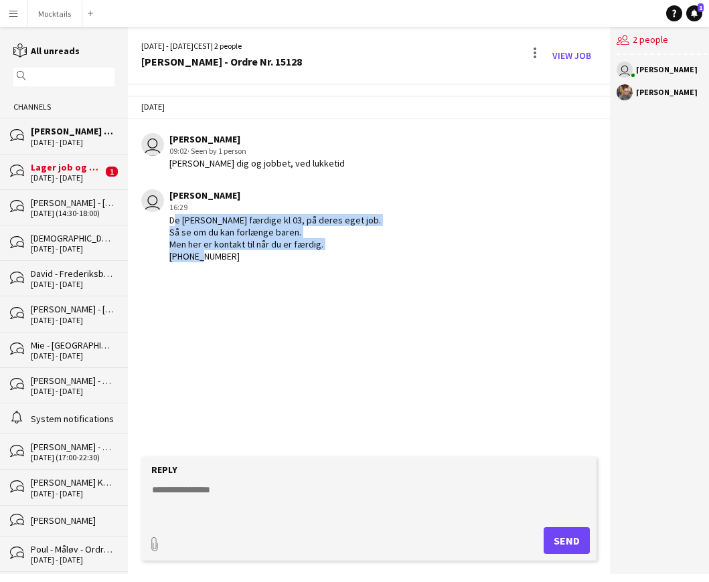
drag, startPoint x: 171, startPoint y: 219, endPoint x: 323, endPoint y: 263, distance: 158.8
click at [323, 263] on app-chat-message "user [PERSON_NAME] 16:29 De [PERSON_NAME] færdige kl 03, på deres eget job. Så …" at bounding box center [369, 226] width 482 height 86
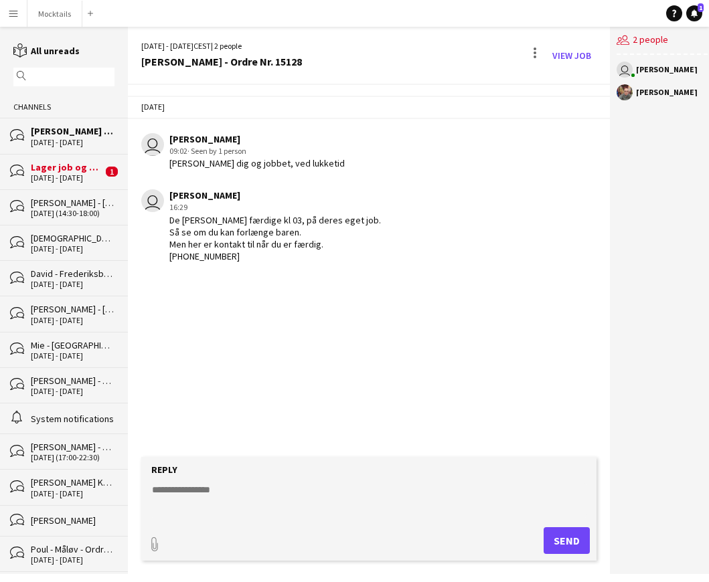
click at [323, 263] on app-chat-message "user [PERSON_NAME] 16:29 De [PERSON_NAME] færdige kl 03, på deres eget job. Så …" at bounding box center [369, 226] width 482 height 86
click at [55, 13] on button "Mocktails Close" at bounding box center [54, 14] width 55 height 26
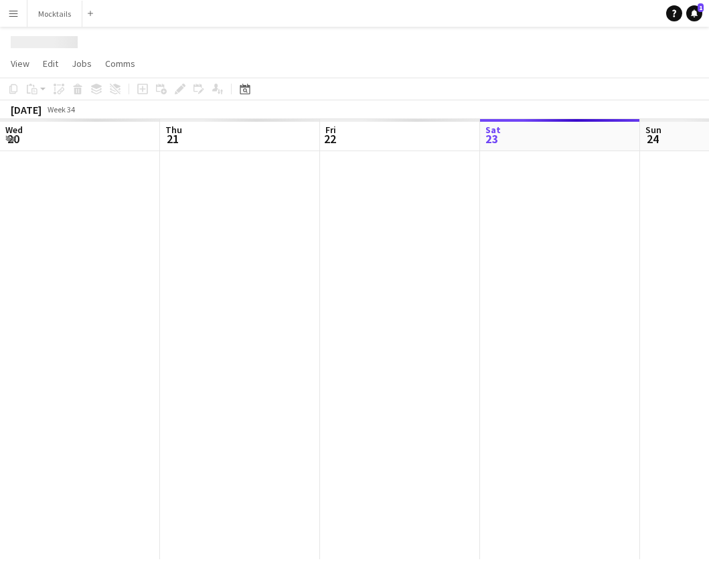
scroll to position [0, 320]
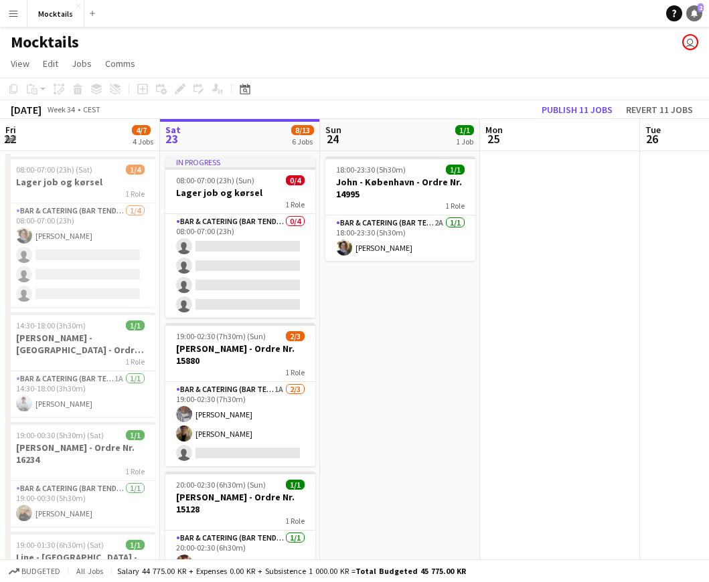
click at [695, 18] on link "Notifications 2" at bounding box center [694, 13] width 16 height 16
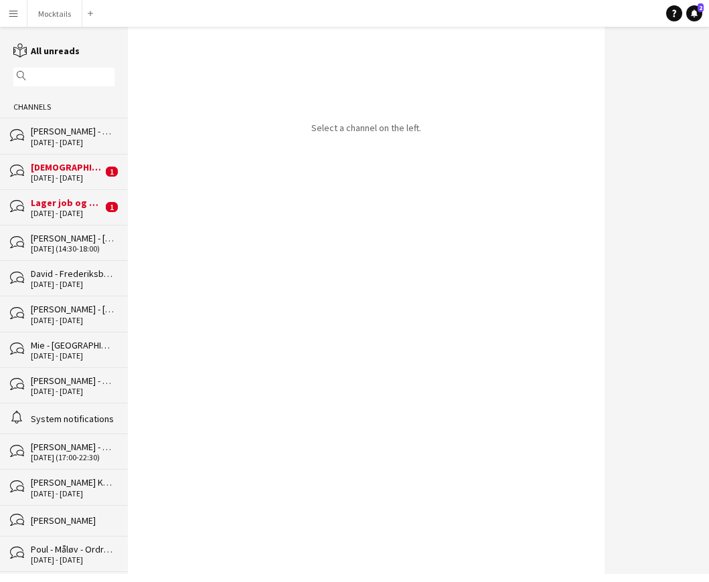
click at [62, 167] on div "[DEMOGRAPHIC_DATA] - Svendborg - Ordre Nr. 12836" at bounding box center [67, 167] width 72 height 12
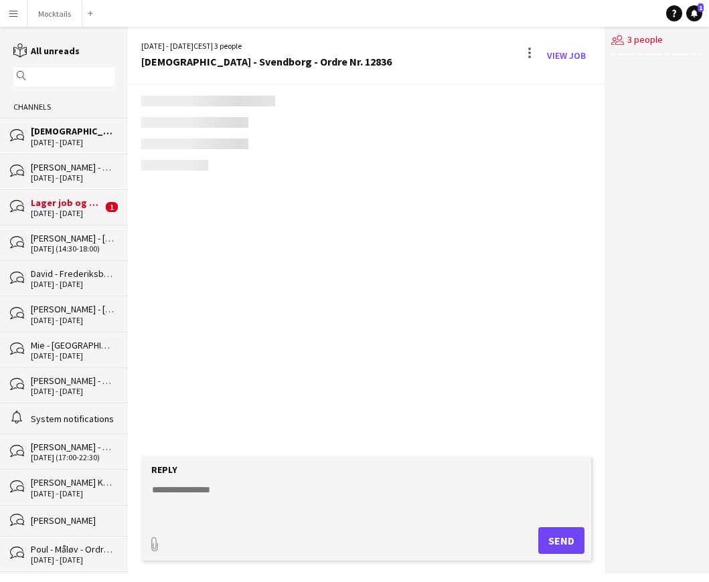
scroll to position [662, 0]
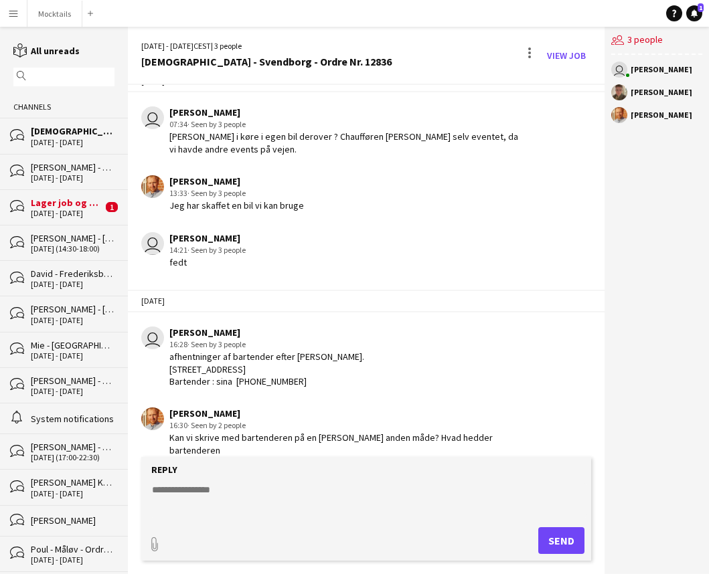
drag, startPoint x: 232, startPoint y: 380, endPoint x: 295, endPoint y: 379, distance: 63.6
click at [295, 379] on div "afhentninger af bartender efter [PERSON_NAME]. [STREET_ADDRESS] Bartender : sin…" at bounding box center [266, 369] width 195 height 37
copy div "[PHONE_NUMBER]"
click at [274, 503] on textarea at bounding box center [369, 500] width 436 height 35
paste textarea "**********"
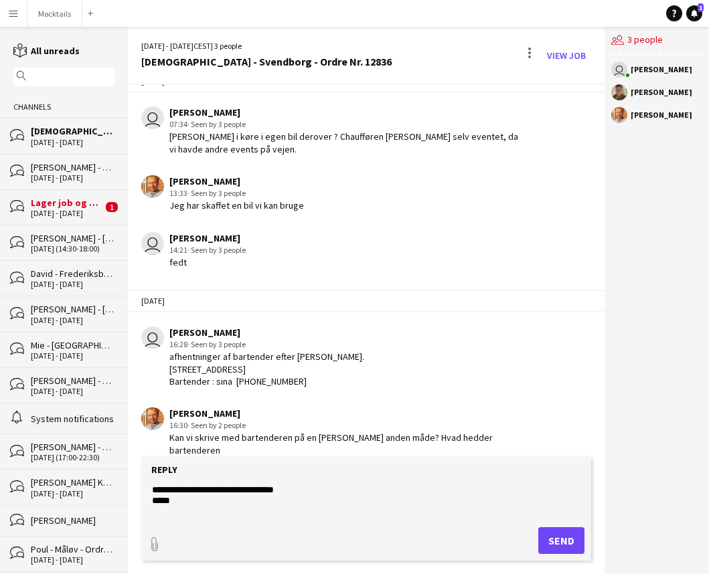
type textarea "**********"
click at [555, 539] on button "Send" at bounding box center [561, 540] width 46 height 27
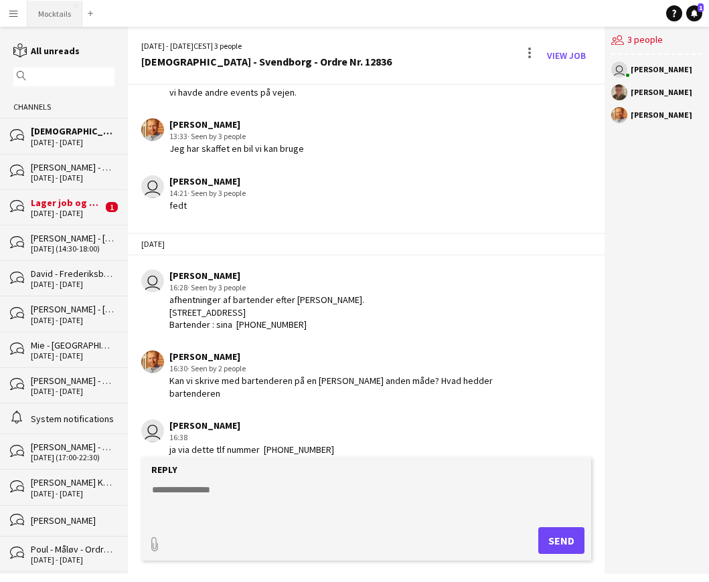
click at [56, 17] on button "Mocktails Close" at bounding box center [54, 14] width 55 height 26
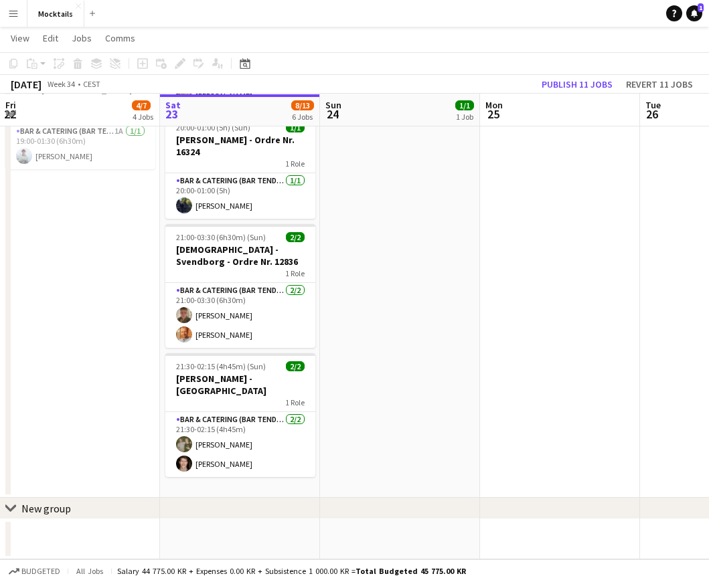
scroll to position [466, 0]
